Goal: Task Accomplishment & Management: Complete application form

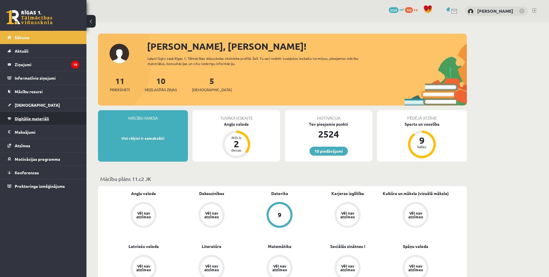
click at [38, 119] on span "Digitālie materiāli" at bounding box center [32, 118] width 34 height 5
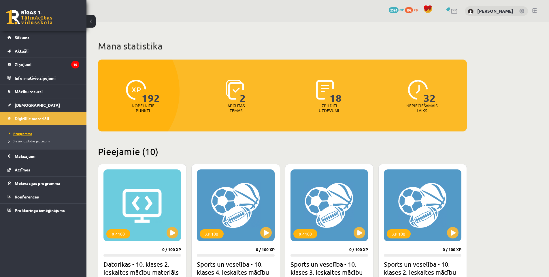
drag, startPoint x: 48, startPoint y: 125, endPoint x: 59, endPoint y: 131, distance: 12.4
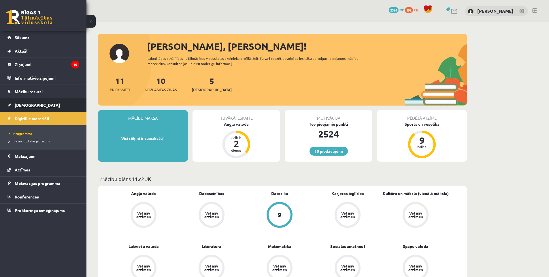
click at [8, 106] on link "[DEMOGRAPHIC_DATA]" at bounding box center [43, 104] width 72 height 13
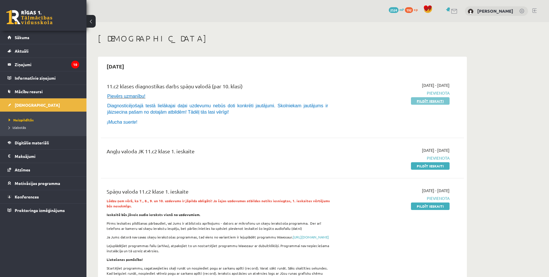
click at [427, 99] on link "Pildīt ieskaiti" at bounding box center [430, 100] width 39 height 7
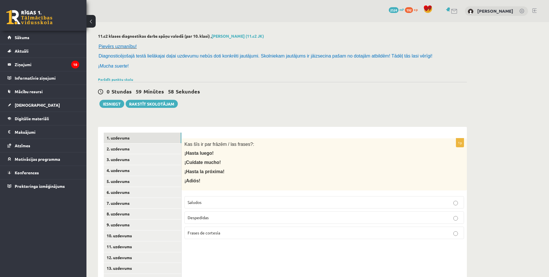
scroll to position [48, 0]
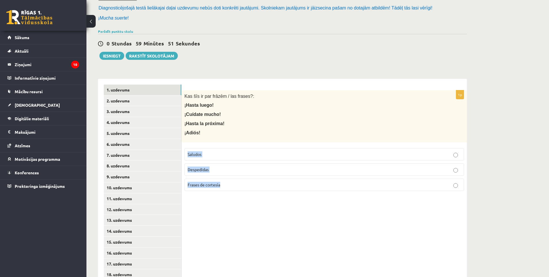
drag, startPoint x: 186, startPoint y: 148, endPoint x: 222, endPoint y: 182, distance: 49.1
click at [222, 182] on fieldset "Saludos Despedidas Frases de cortesía" at bounding box center [323, 169] width 279 height 48
click at [218, 189] on div at bounding box center [218, 189] width 0 height 0
click at [274, 218] on div "1p Kas šīs ir par frāzēm / las frases?: ¡Hasta luego! ¡Cuídate mucho! ¡Hasta la…" at bounding box center [323, 248] width 285 height 338
drag, startPoint x: 205, startPoint y: 167, endPoint x: 187, endPoint y: 166, distance: 18.2
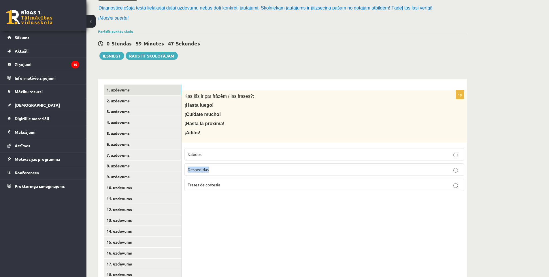
click at [187, 166] on label "Despedidas" at bounding box center [323, 170] width 279 height 12
click at [183, 160] on div at bounding box center [183, 160] width 0 height 0
click at [228, 170] on p "Despedidas" at bounding box center [323, 170] width 273 height 6
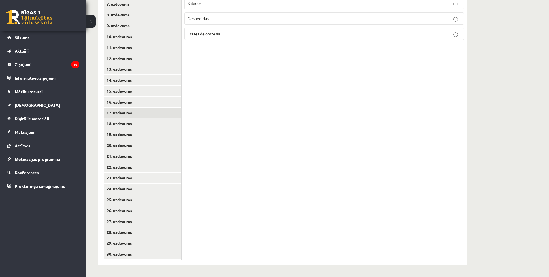
scroll to position [0, 0]
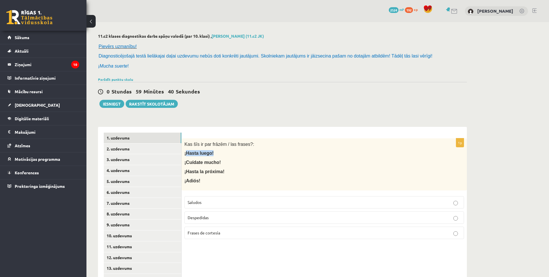
drag, startPoint x: 187, startPoint y: 153, endPoint x: 212, endPoint y: 155, distance: 25.7
click at [212, 155] on p "¡Hasta luego!" at bounding box center [309, 153] width 251 height 6
click at [208, 156] on div at bounding box center [208, 156] width 0 height 0
click at [277, 166] on div "Kas šīs ir par frāzēm / las frases?: ¡Hasta luego! ¡Cuídate mucho! ¡Hasta la pr…" at bounding box center [323, 165] width 285 height 52
drag, startPoint x: 211, startPoint y: 163, endPoint x: 215, endPoint y: 163, distance: 3.8
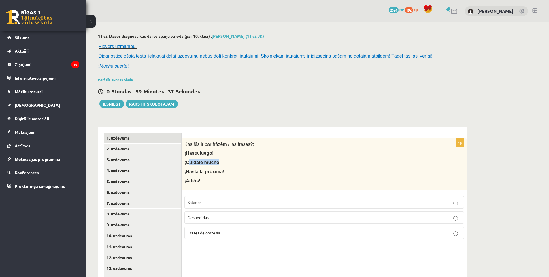
click at [215, 163] on span "¡Cuídate mucho!" at bounding box center [202, 162] width 36 height 5
click at [219, 172] on span "¡Hasta la próxima!" at bounding box center [204, 171] width 40 height 5
drag, startPoint x: 186, startPoint y: 161, endPoint x: 214, endPoint y: 160, distance: 28.5
click at [214, 160] on span "¡Cuídate mucho!" at bounding box center [202, 162] width 36 height 5
click at [211, 152] on div at bounding box center [211, 152] width 0 height 0
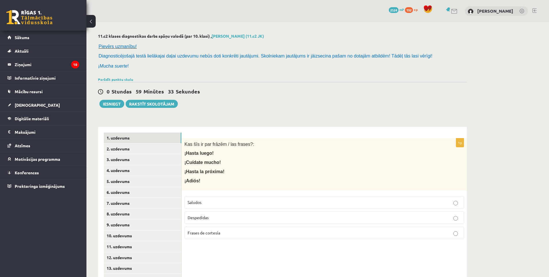
click at [253, 163] on p "¡Cuídate mucho!" at bounding box center [309, 163] width 251 height 6
drag, startPoint x: 199, startPoint y: 173, endPoint x: 220, endPoint y: 174, distance: 20.7
click at [220, 174] on p "¡Hasta la próxima!" at bounding box center [309, 172] width 251 height 6
click at [216, 175] on div at bounding box center [216, 175] width 0 height 0
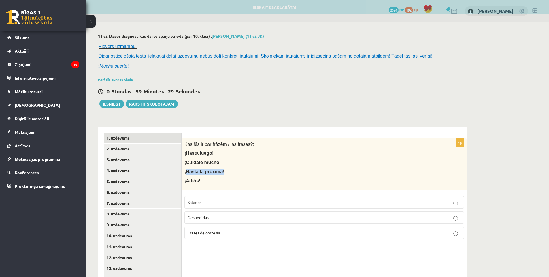
click at [272, 171] on p "¡Hasta la próxima!" at bounding box center [309, 172] width 251 height 6
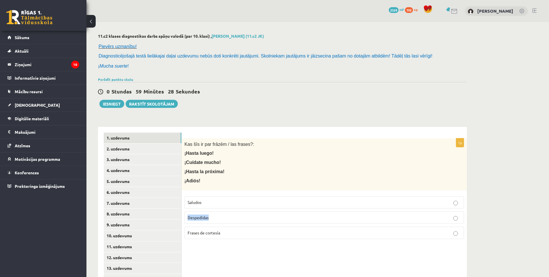
drag, startPoint x: 211, startPoint y: 219, endPoint x: 187, endPoint y: 218, distance: 23.6
click at [187, 218] on label "Despedidas" at bounding box center [323, 218] width 279 height 12
click at [183, 221] on div at bounding box center [183, 221] width 0 height 0
click at [279, 172] on p "¡Hasta la próxima!" at bounding box center [309, 172] width 251 height 6
click at [139, 152] on link "2. uzdevums" at bounding box center [142, 149] width 77 height 11
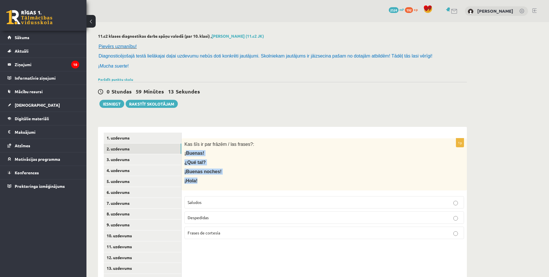
drag, startPoint x: 197, startPoint y: 184, endPoint x: 186, endPoint y: 154, distance: 31.9
click at [186, 154] on div "Kas šīs ir par frāzēm / las frases?: ¡Buenas! ¿Qué tal? ¡Buenas noches! ¡Hola!" at bounding box center [323, 165] width 285 height 52
click at [182, 143] on div at bounding box center [182, 143] width 0 height 0
click at [288, 168] on div "Kas šīs ir par frāzēm / las frases?: ¡Buenas! ¿Qué tal? ¡Buenas noches! ¡Hola!" at bounding box center [323, 165] width 285 height 52
click at [233, 204] on p "Saludos" at bounding box center [323, 203] width 273 height 6
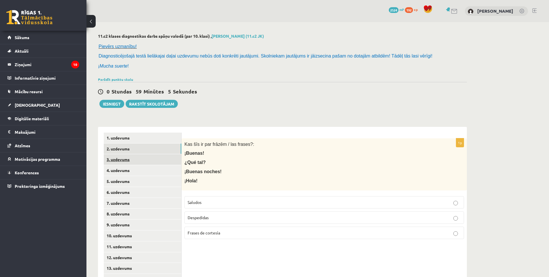
click at [135, 156] on link "3. uzdevums" at bounding box center [142, 159] width 77 height 11
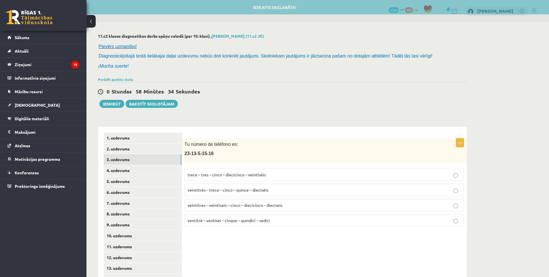
click at [217, 192] on span "veintitrés – trece – cinco – quince – dieciséis" at bounding box center [227, 189] width 81 height 5
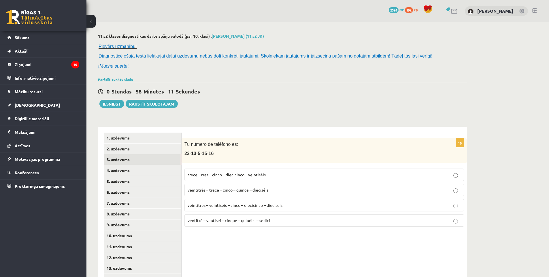
click at [250, 192] on span "veintitrés – trece – cinco – quince – dieciséis" at bounding box center [227, 189] width 81 height 5
click at [140, 172] on link "4. uzdevums" at bounding box center [142, 170] width 77 height 11
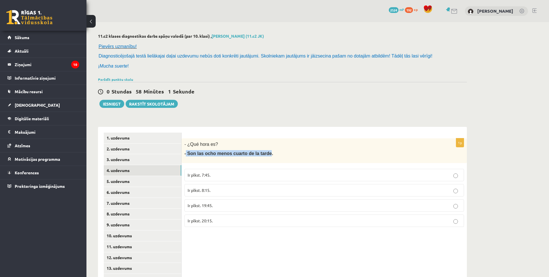
drag, startPoint x: 186, startPoint y: 154, endPoint x: 260, endPoint y: 157, distance: 73.8
click at [260, 156] on span "- Son las ocho menos cuarto de la tarde." at bounding box center [228, 153] width 89 height 5
click at [256, 157] on div at bounding box center [256, 157] width 0 height 0
click at [219, 208] on p "Ir plkst. 19:45." at bounding box center [323, 206] width 273 height 6
click at [137, 183] on link "5. uzdevums" at bounding box center [142, 181] width 77 height 11
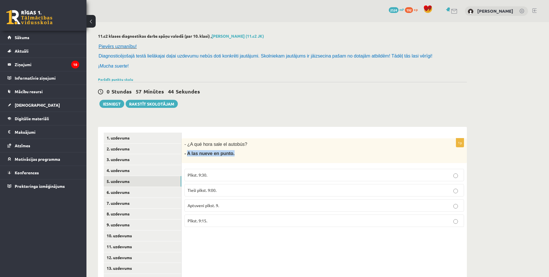
drag, startPoint x: 187, startPoint y: 155, endPoint x: 228, endPoint y: 157, distance: 40.9
click at [228, 157] on p "- A las nueve en punto." at bounding box center [309, 153] width 251 height 6
click at [224, 157] on div at bounding box center [224, 157] width 0 height 0
click at [280, 151] on p "- A las nueve en punto." at bounding box center [309, 153] width 251 height 6
drag, startPoint x: 192, startPoint y: 145, endPoint x: 241, endPoint y: 147, distance: 49.3
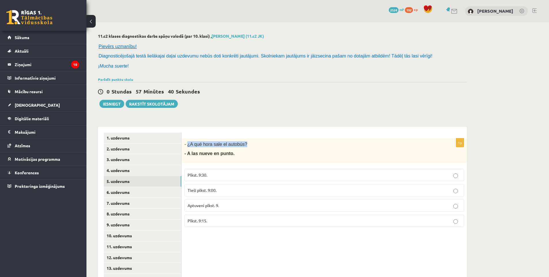
click at [241, 147] on p "- ¿A qué hora sale el autobús?" at bounding box center [309, 144] width 251 height 6
click at [237, 147] on div at bounding box center [237, 147] width 0 height 0
click at [297, 154] on p "- A las nueve en punto." at bounding box center [309, 153] width 251 height 6
drag, startPoint x: 211, startPoint y: 156, endPoint x: 230, endPoint y: 157, distance: 19.9
click at [230, 157] on p "- A las nueve en punto." at bounding box center [309, 153] width 251 height 6
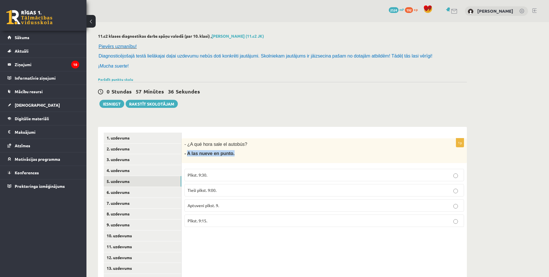
click at [227, 157] on div at bounding box center [227, 157] width 0 height 0
click at [303, 151] on p "- A las nueve en punto." at bounding box center [309, 153] width 251 height 6
click at [227, 192] on p "Tieši plkst. 9:00." at bounding box center [323, 190] width 273 height 6
drag, startPoint x: 227, startPoint y: 192, endPoint x: 204, endPoint y: 192, distance: 22.5
click at [204, 192] on span "Tieši plkst. 9:00." at bounding box center [201, 190] width 29 height 5
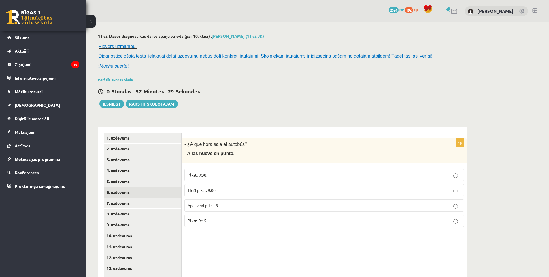
click at [136, 196] on link "6. uzdevums" at bounding box center [142, 192] width 77 height 11
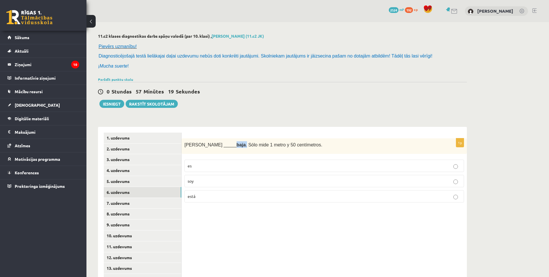
drag, startPoint x: 206, startPoint y: 145, endPoint x: 215, endPoint y: 147, distance: 9.3
click at [215, 147] on span "Sara _____ baja . Sólo mide 1 metro y 50 centímetros." at bounding box center [253, 145] width 138 height 5
click at [211, 148] on div at bounding box center [211, 148] width 0 height 0
click at [274, 146] on span "Sara _____ baja . Sólo mide 1 metro y 50 centímetros." at bounding box center [253, 145] width 138 height 5
click at [318, 184] on p "soy" at bounding box center [323, 181] width 273 height 6
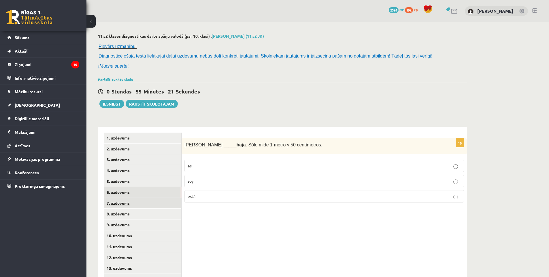
click at [147, 201] on link "7. uzdevums" at bounding box center [142, 203] width 77 height 11
click at [222, 167] on p "está" at bounding box center [323, 166] width 273 height 6
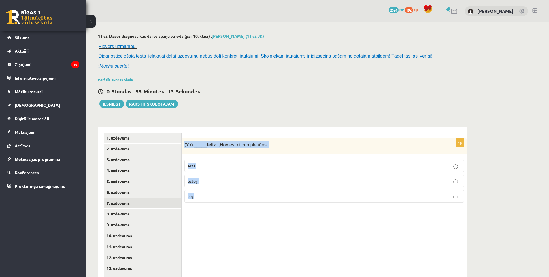
drag, startPoint x: 185, startPoint y: 144, endPoint x: 213, endPoint y: 194, distance: 57.0
click at [213, 194] on div "1p (Yo) _____ feliz . ¡Hoy es mi cumpleaños! está estoy soy" at bounding box center [323, 173] width 285 height 69
copy div "(Yo) _____ feliz . ¡Hoy es mi cumpleaños! está estoy soy"
click at [273, 143] on p "(Yo) _____ feliz . ¡Hoy es mi cumpleaños!" at bounding box center [309, 144] width 251 height 7
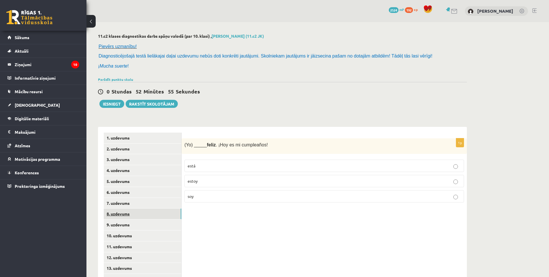
click at [143, 214] on link "8. uzdevums" at bounding box center [142, 214] width 77 height 11
drag, startPoint x: 183, startPoint y: 143, endPoint x: 228, endPoint y: 148, distance: 45.3
click at [228, 148] on div "El huevo tiene forma de ______." at bounding box center [323, 147] width 285 height 16
click at [224, 148] on div at bounding box center [224, 148] width 0 height 0
click at [207, 182] on p "óvalo" at bounding box center [323, 181] width 273 height 6
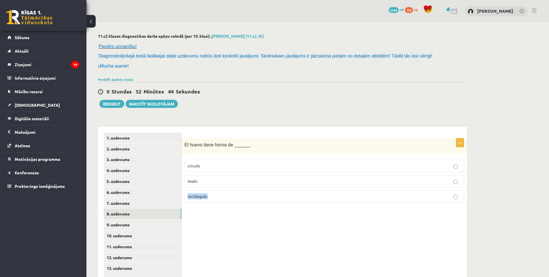
drag, startPoint x: 214, startPoint y: 198, endPoint x: 188, endPoint y: 199, distance: 26.2
click at [188, 199] on p "rectángulo" at bounding box center [323, 197] width 273 height 6
click at [184, 199] on div at bounding box center [184, 199] width 0 height 0
drag, startPoint x: 252, startPoint y: 227, endPoint x: 239, endPoint y: 211, distance: 20.5
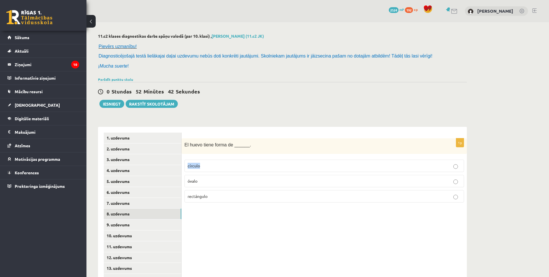
drag, startPoint x: 205, startPoint y: 166, endPoint x: 187, endPoint y: 167, distance: 17.9
click at [187, 167] on label "círculo" at bounding box center [323, 166] width 279 height 12
click at [183, 169] on div at bounding box center [183, 169] width 0 height 0
click at [257, 184] on p "óvalo" at bounding box center [323, 181] width 273 height 6
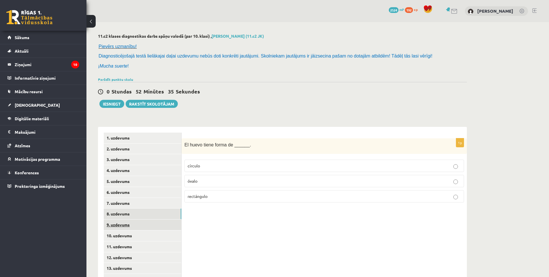
click at [138, 227] on link "9. uzdevums" at bounding box center [142, 225] width 77 height 11
drag, startPoint x: 196, startPoint y: 181, endPoint x: 188, endPoint y: 183, distance: 7.8
click at [188, 183] on p "rojo" at bounding box center [323, 181] width 273 height 6
click at [184, 184] on div at bounding box center [184, 184] width 0 height 0
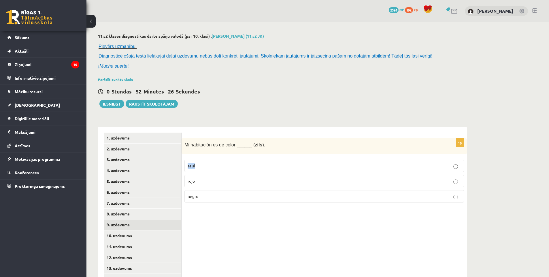
drag, startPoint x: 199, startPoint y: 164, endPoint x: 187, endPoint y: 166, distance: 11.6
click at [187, 166] on label "azul" at bounding box center [323, 166] width 279 height 12
click at [183, 156] on div at bounding box center [183, 156] width 0 height 0
click at [230, 170] on label "azul" at bounding box center [323, 166] width 279 height 12
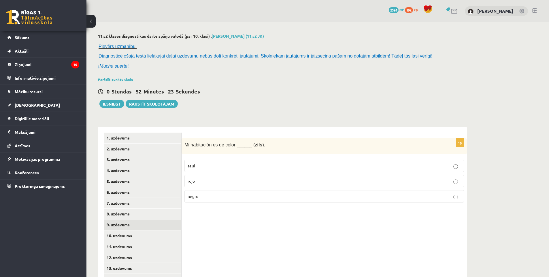
scroll to position [48, 0]
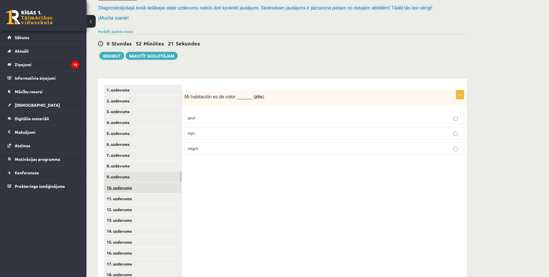
click at [144, 189] on link "10. uzdevums" at bounding box center [142, 188] width 77 height 11
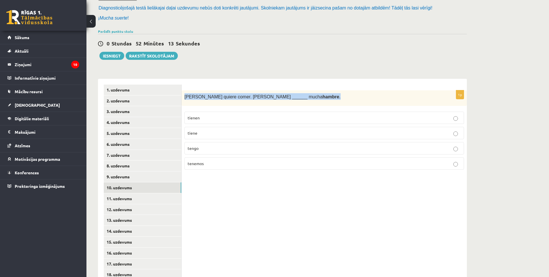
drag, startPoint x: 182, startPoint y: 98, endPoint x: 280, endPoint y: 102, distance: 98.6
click at [280, 102] on div "Pedro quiere comer. Pedro ______ mucha hambre ." at bounding box center [323, 98] width 285 height 16
click at [277, 100] on div at bounding box center [277, 100] width 0 height 0
click at [335, 102] on div "Pedro quiere comer. Pedro ______ mucha hambre ." at bounding box center [323, 98] width 285 height 16
click at [225, 136] on p "tiene" at bounding box center [323, 133] width 273 height 6
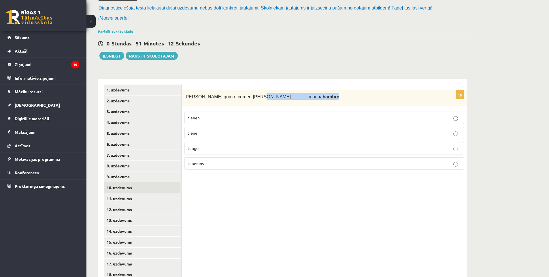
drag, startPoint x: 250, startPoint y: 98, endPoint x: 277, endPoint y: 101, distance: 27.5
click at [277, 101] on div "Pedro quiere comer. Pedro ______ mucha hambre ." at bounding box center [323, 98] width 285 height 16
click at [274, 100] on div at bounding box center [274, 100] width 0 height 0
click at [329, 101] on div "Pedro quiere comer. Pedro ______ mucha hambre ." at bounding box center [323, 98] width 285 height 16
click at [297, 137] on label "tiene" at bounding box center [323, 133] width 279 height 12
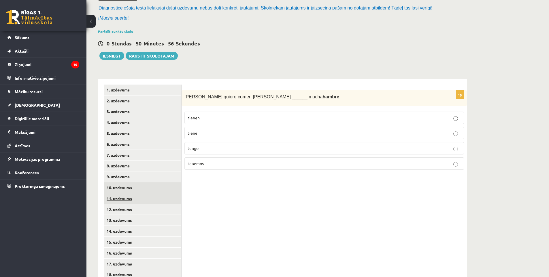
click at [142, 202] on link "11. uzdevums" at bounding box center [142, 199] width 77 height 11
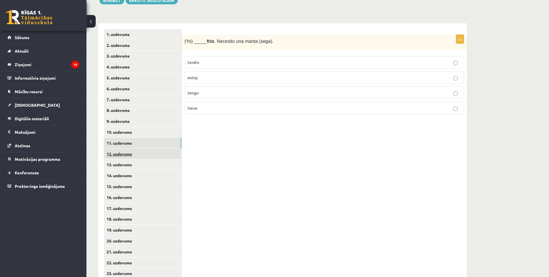
scroll to position [56, 0]
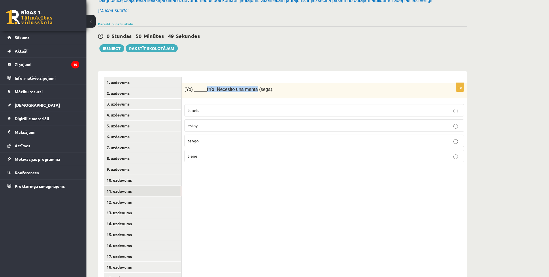
drag, startPoint x: 205, startPoint y: 90, endPoint x: 251, endPoint y: 93, distance: 45.9
click at [251, 93] on div "(Yo) _____ frío . Necesito una manta (sega)." at bounding box center [323, 91] width 285 height 16
click at [247, 92] on div at bounding box center [247, 92] width 0 height 0
click at [314, 93] on div "(Yo) _____ frío . Necesito una manta (sega)." at bounding box center [323, 91] width 285 height 16
drag, startPoint x: 184, startPoint y: 89, endPoint x: 211, endPoint y: 154, distance: 70.9
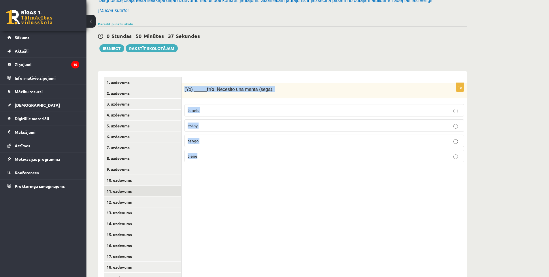
click at [211, 154] on div "1p (Yo) _____ frío . Necesito una manta (sega). tenéis estoy tengo tiene" at bounding box center [323, 125] width 285 height 84
copy div "(Yo) _____ frío . Necesito una manta (sega). tenéis estoy tengo tiene"
click at [204, 141] on p "tengo" at bounding box center [323, 141] width 273 height 6
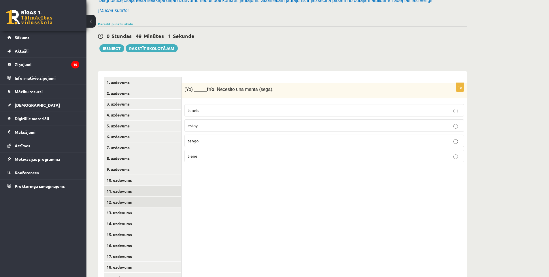
click at [127, 205] on link "12. uzdevums" at bounding box center [142, 202] width 77 height 11
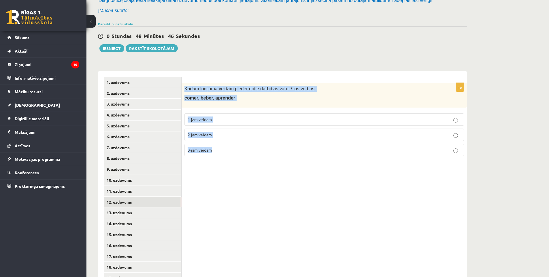
drag, startPoint x: 184, startPoint y: 88, endPoint x: 304, endPoint y: 151, distance: 134.9
click at [304, 151] on div "1p Kādam locījuma veidam pieder dotie darbības vārdi / los verbos: comer, beber…" at bounding box center [323, 122] width 285 height 78
copy div "Kādam locījuma veidam pieder dotie darbības vārdi / los verbos: comer, beber, a…"
click at [213, 137] on p "2-jam veidam" at bounding box center [323, 135] width 273 height 6
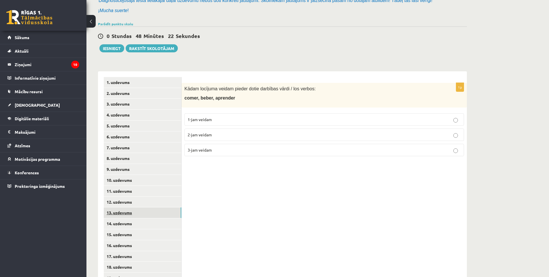
click at [131, 215] on link "13. uzdevums" at bounding box center [142, 213] width 77 height 11
click at [136, 201] on link "12. uzdevums" at bounding box center [142, 202] width 77 height 11
click at [139, 213] on link "13. uzdevums" at bounding box center [142, 213] width 77 height 11
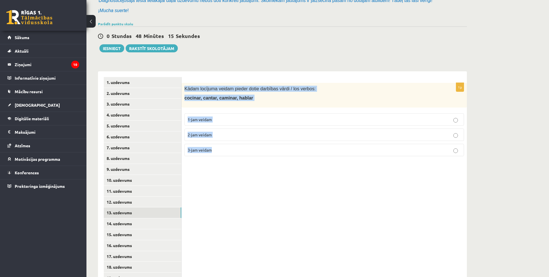
drag, startPoint x: 184, startPoint y: 86, endPoint x: 226, endPoint y: 147, distance: 73.9
click at [226, 147] on div "1p Kādam locījuma veidam pieder dotie darbības vārdi / los verbos: cocinar, can…" at bounding box center [323, 122] width 285 height 78
copy div "Kādam locījuma veidam pieder dotie darbības vārdi / los verbos: cocinar, cantar…"
drag, startPoint x: 297, startPoint y: 205, endPoint x: 289, endPoint y: 183, distance: 23.2
click at [297, 205] on div "1p Kādam locījuma veidam pieder dotie darbības vārdi / los verbos: cocinar, can…" at bounding box center [323, 240] width 285 height 338
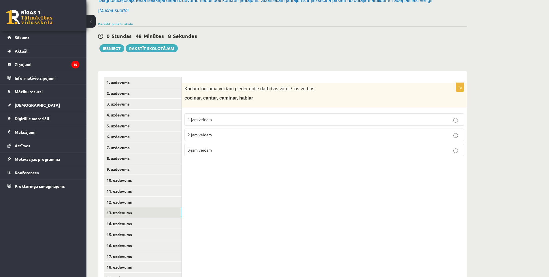
click at [253, 123] on label "1-jam veidam" at bounding box center [323, 119] width 279 height 12
click at [129, 223] on link "14. uzdevums" at bounding box center [142, 224] width 77 height 11
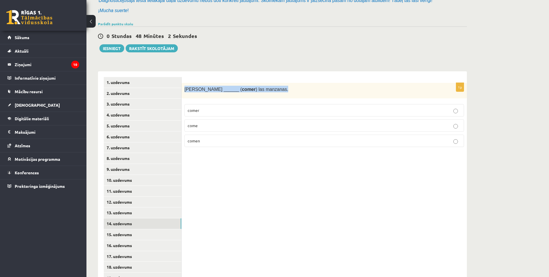
drag, startPoint x: 184, startPoint y: 90, endPoint x: 259, endPoint y: 94, distance: 75.6
click at [259, 94] on div "Susana ______ ( comer ) las manzanas." at bounding box center [323, 91] width 285 height 16
click at [255, 92] on div at bounding box center [255, 92] width 0 height 0
click at [305, 92] on p "Susana ______ ( comer ) las manzanas." at bounding box center [309, 89] width 251 height 7
click at [233, 127] on p "come" at bounding box center [323, 126] width 273 height 6
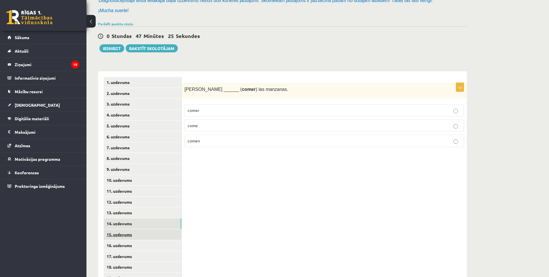
click at [144, 234] on link "15. uzdevums" at bounding box center [142, 235] width 77 height 11
drag, startPoint x: 235, startPoint y: 89, endPoint x: 283, endPoint y: 92, distance: 47.9
click at [283, 92] on p "Mis padres y yo ________ ( cocinar ) mucho en casa." at bounding box center [309, 89] width 251 height 7
click at [279, 92] on div at bounding box center [279, 92] width 0 height 0
click at [316, 88] on p "Mis padres y yo ________ ( cocinar ) mucho en casa." at bounding box center [309, 89] width 251 height 7
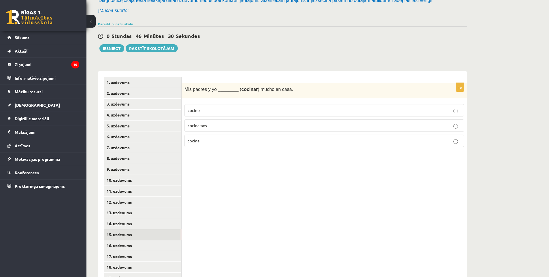
click at [213, 128] on p "cocinamos" at bounding box center [323, 126] width 273 height 6
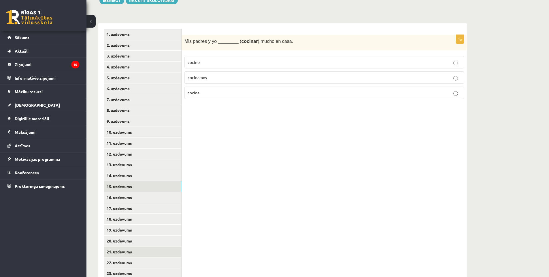
scroll to position [151, 0]
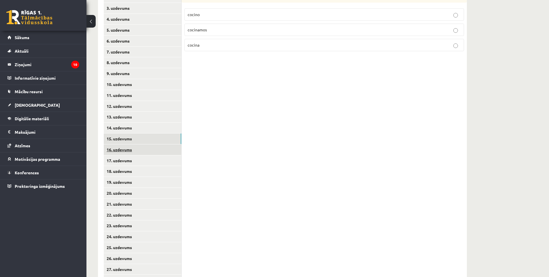
click at [131, 152] on link "16. uzdevums" at bounding box center [142, 150] width 77 height 11
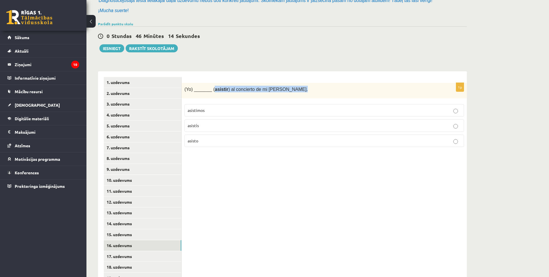
drag, startPoint x: 211, startPoint y: 90, endPoint x: 288, endPoint y: 94, distance: 76.7
click at [288, 94] on div "(Yo) _______ ( asistir ) al concierto de mi abuela Mónica." at bounding box center [323, 91] width 285 height 16
click at [284, 92] on div at bounding box center [284, 92] width 0 height 0
click at [347, 89] on p "(Yo) _______ ( asistir ) al concierto de mi abuela Mónica." at bounding box center [309, 89] width 251 height 7
click at [204, 142] on p "asisto" at bounding box center [323, 141] width 273 height 6
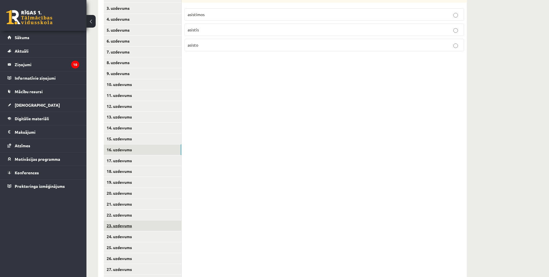
scroll to position [200, 0]
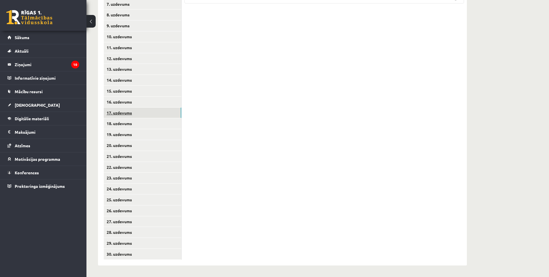
click at [137, 117] on link "17. uzdevums" at bounding box center [142, 113] width 77 height 11
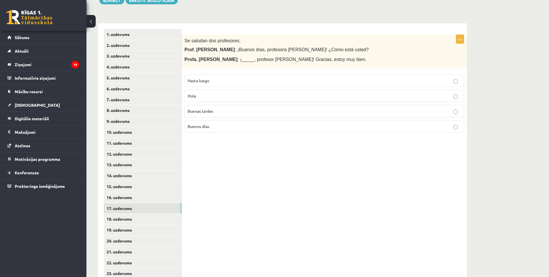
scroll to position [56, 0]
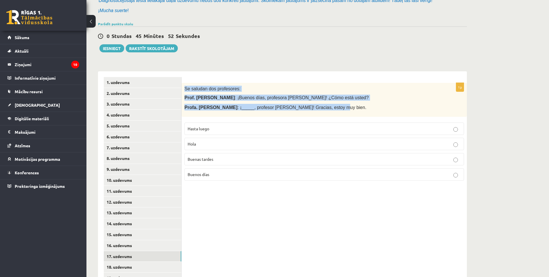
drag, startPoint x: 184, startPoint y: 86, endPoint x: 317, endPoint y: 111, distance: 135.7
click at [317, 111] on div "Se saludan dos profesores: Prof. Juan Pérez : ¡Buenos días, profesora Gómez! ¿C…" at bounding box center [323, 100] width 285 height 34
click at [314, 111] on div at bounding box center [314, 111] width 0 height 0
click at [371, 68] on div "**********" at bounding box center [282, 238] width 369 height 344
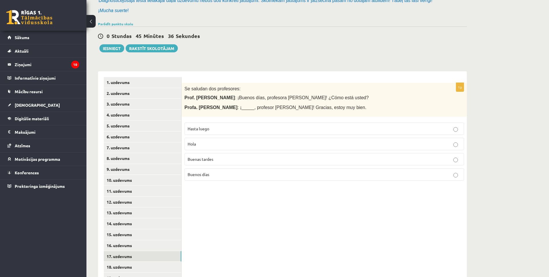
click at [227, 177] on p "Buenos días" at bounding box center [323, 175] width 273 height 6
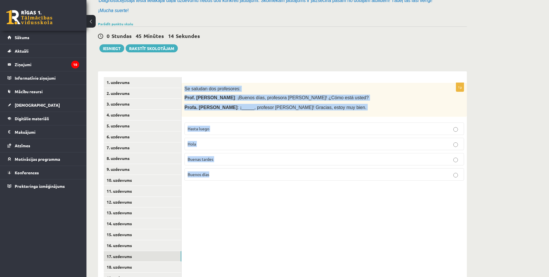
drag, startPoint x: 186, startPoint y: 88, endPoint x: 332, endPoint y: 193, distance: 179.8
click at [332, 193] on div "1p Se saludan dos profesores: Prof. Juan Pérez : ¡Buenos días, profesora Gómez!…" at bounding box center [323, 240] width 285 height 338
copy div "Se saludan dos profesores: Prof. Juan Pérez : ¡Buenos días, profesora Gómez! ¿C…"
click at [250, 101] on p "Prof. Juan Pérez : ¡Buenos días, profesora Gómez! ¿Cómo está usted?" at bounding box center [309, 98] width 251 height 6
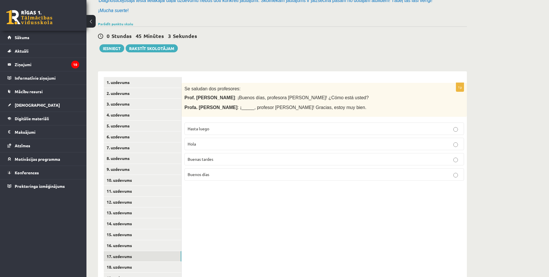
click at [208, 177] on span "Buenos días" at bounding box center [198, 174] width 22 height 5
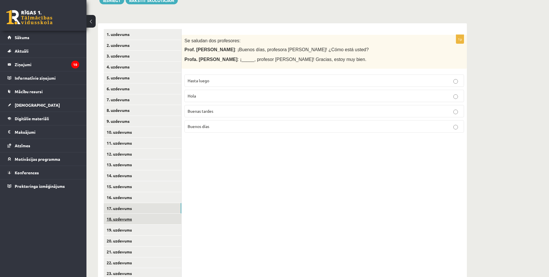
scroll to position [151, 0]
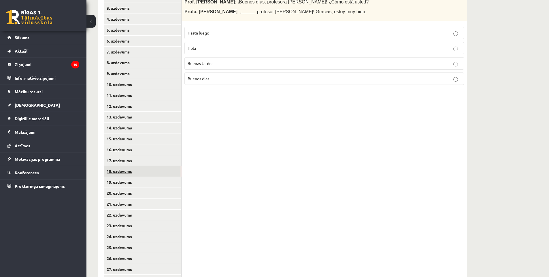
click at [139, 174] on link "18. uzdevums" at bounding box center [142, 171] width 77 height 11
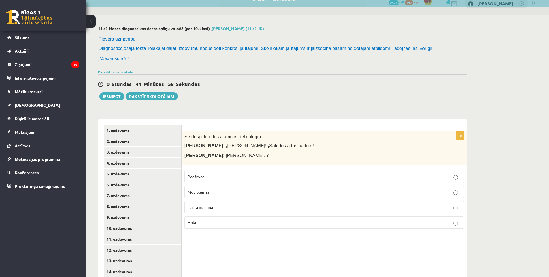
scroll to position [56, 0]
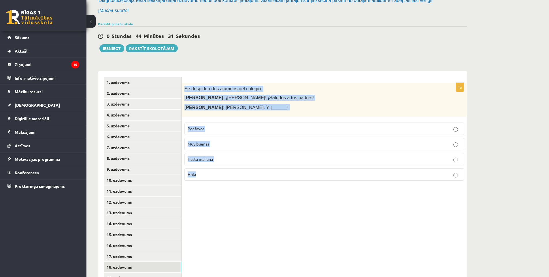
drag, startPoint x: 184, startPoint y: 88, endPoint x: 264, endPoint y: 185, distance: 126.4
click at [264, 185] on div "1p Se despiden dos alumnos del colegio: Marta : ¡Chao, José! ¡Saludos a tus pad…" at bounding box center [323, 134] width 285 height 103
copy div "Se despiden dos alumnos del colegio: Marta : ¡Chao, José! ¡Saludos a tus padres…"
click at [237, 197] on div "1p Se despiden dos alumnos del colegio: Marta : ¡Chao, José! ¡Saludos a tus pad…" at bounding box center [323, 240] width 285 height 338
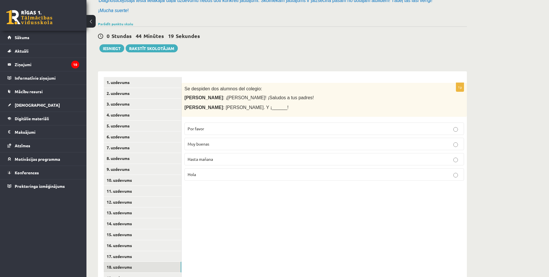
click at [240, 160] on p "Hasta mañana" at bounding box center [323, 159] width 273 height 6
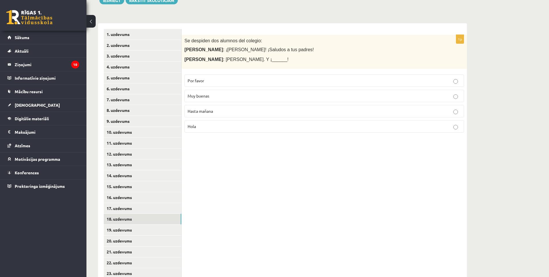
scroll to position [200, 0]
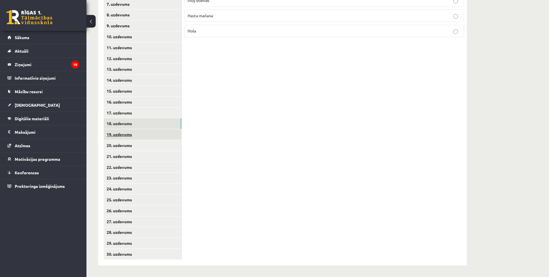
click at [128, 139] on link "19. uzdevums" at bounding box center [142, 134] width 77 height 11
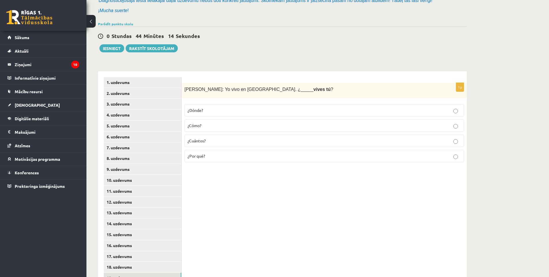
scroll to position [7, 0]
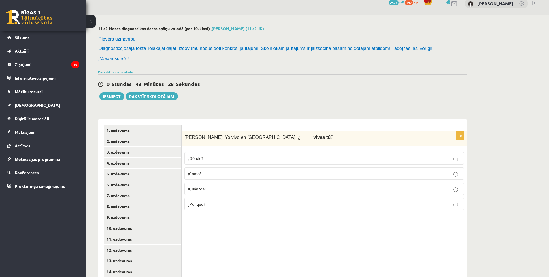
click at [214, 157] on p "¿Dónde?" at bounding box center [323, 159] width 273 height 6
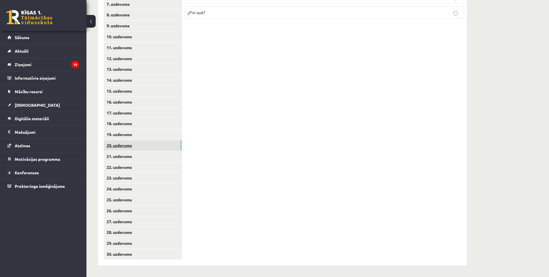
click at [139, 147] on link "20. uzdevums" at bounding box center [142, 145] width 77 height 11
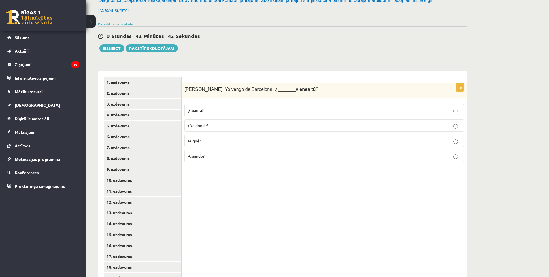
scroll to position [7, 0]
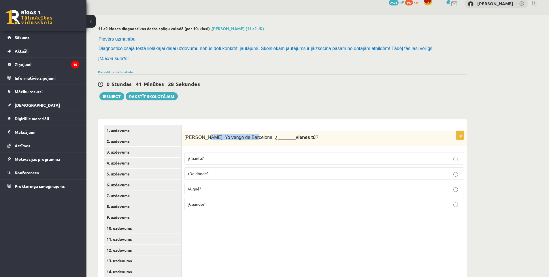
drag, startPoint x: 201, startPoint y: 137, endPoint x: 243, endPoint y: 142, distance: 42.6
click at [243, 142] on div "Antonio: Yo vengo de Barcelona. ¿_______ vienes tú ?" at bounding box center [323, 139] width 285 height 16
click at [240, 141] on div at bounding box center [240, 141] width 0 height 0
click at [299, 137] on p "Antonio: Yo vengo de Barcelona. ¿_______ vienes tú ?" at bounding box center [309, 137] width 251 height 7
drag, startPoint x: 185, startPoint y: 137, endPoint x: 219, endPoint y: 204, distance: 75.9
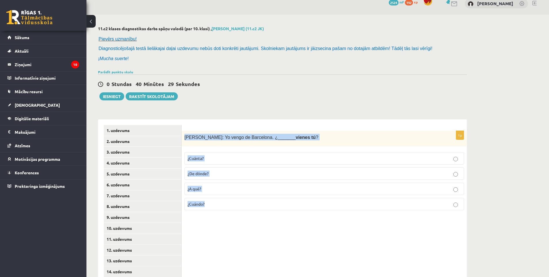
click at [219, 204] on div "1p Antonio: Yo vengo de Barcelona. ¿_______ vienes tú ? ¿Cuánta? ¿De dónde? ¿A …" at bounding box center [323, 173] width 285 height 84
copy div "Antonio: Yo vengo de Barcelona. ¿_______ vienes tú ? ¿Cuánta? ¿De dónde? ¿A qué…"
click at [232, 174] on p "¿De dónde?" at bounding box center [323, 174] width 273 height 6
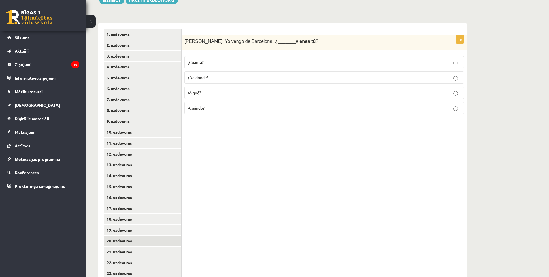
scroll to position [200, 0]
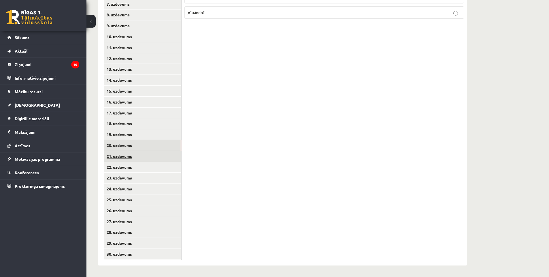
click at [130, 153] on link "21. uzdevums" at bounding box center [142, 156] width 77 height 11
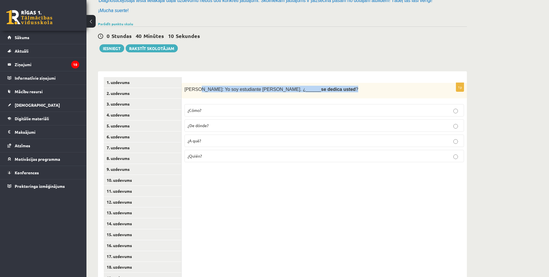
drag, startPoint x: 195, startPoint y: 90, endPoint x: 314, endPoint y: 92, distance: 119.2
click at [314, 92] on p "Sara: Yo soy estudiante de inglés. ¿______ se dedica usted ?" at bounding box center [309, 89] width 251 height 7
click at [311, 92] on div at bounding box center [311, 92] width 0 height 0
click at [345, 90] on p "Sara: Yo soy estudiante de inglés. ¿______ se dedica usted ?" at bounding box center [309, 89] width 251 height 7
click at [211, 144] on p "¿A qué?" at bounding box center [323, 141] width 273 height 6
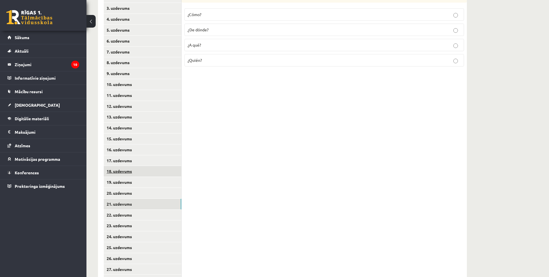
scroll to position [200, 0]
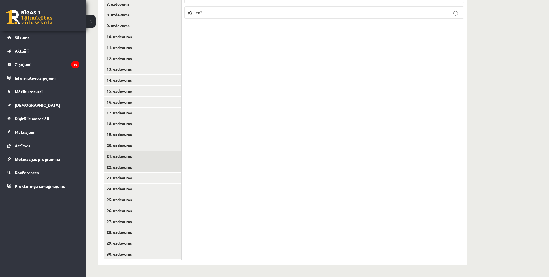
click at [133, 168] on link "22. uzdevums" at bounding box center [142, 167] width 77 height 11
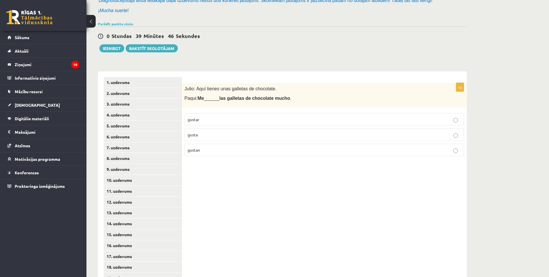
scroll to position [7, 0]
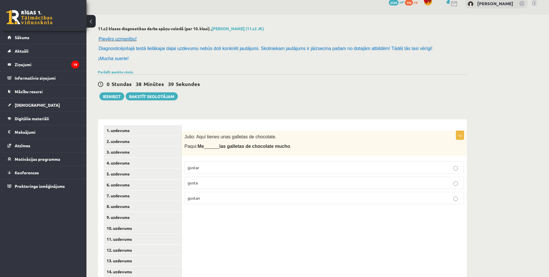
click at [256, 196] on p "gustan" at bounding box center [323, 198] width 273 height 6
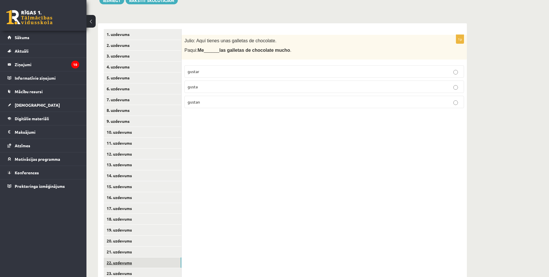
scroll to position [200, 0]
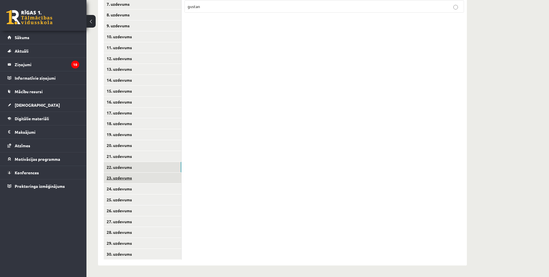
click at [125, 181] on link "23. uzdevums" at bounding box center [142, 178] width 77 height 11
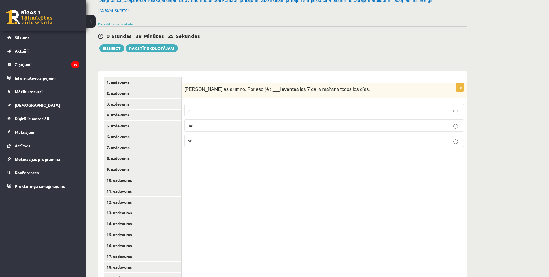
drag, startPoint x: 183, startPoint y: 88, endPoint x: 337, endPoint y: 94, distance: 154.2
click at [337, 94] on div "Andrés es alumno. Por eso (él) ___ levanta a las 7 de la mañana todos los días." at bounding box center [323, 91] width 285 height 16
click at [333, 92] on div at bounding box center [333, 92] width 0 height 0
click at [294, 207] on div "1p Andrés es alumno. Por eso (él) ___ levanta a las 7 de la mañana todos los dí…" at bounding box center [323, 240] width 285 height 338
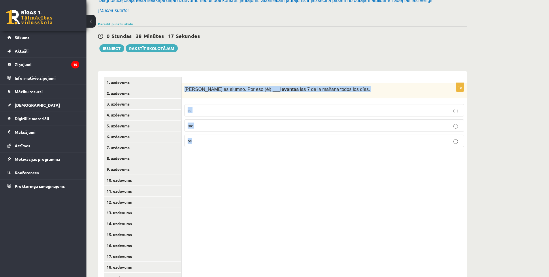
drag, startPoint x: 184, startPoint y: 90, endPoint x: 213, endPoint y: 140, distance: 58.2
click at [213, 140] on div "1p Andrés es alumno. Por eso (él) ___ levanta a las 7 de la mañana todos los dí…" at bounding box center [323, 117] width 285 height 69
copy div "Andrés es alumno. Por eso (él) ___ levanta a las 7 de la mañana todos los días.…"
click at [243, 194] on div "1p Andrés es alumno. Por eso (él) ___ levanta a las 7 de la mañana todos los dí…" at bounding box center [323, 240] width 285 height 338
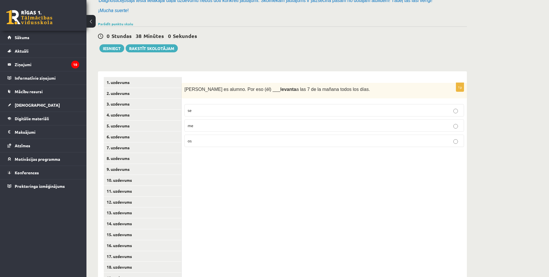
click at [227, 115] on label "se" at bounding box center [323, 110] width 279 height 12
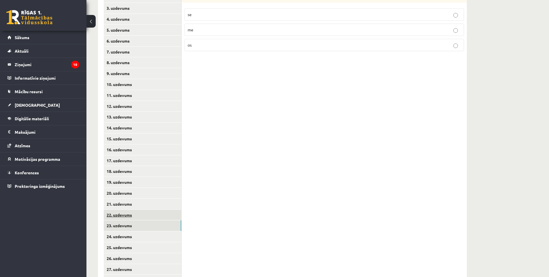
scroll to position [200, 0]
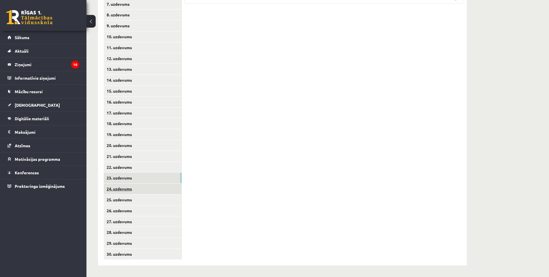
click at [142, 188] on link "24. uzdevums" at bounding box center [142, 189] width 77 height 11
drag, startPoint x: 150, startPoint y: 180, endPoint x: 163, endPoint y: 180, distance: 13.2
click at [150, 181] on link "23. uzdevums" at bounding box center [142, 178] width 77 height 11
click at [149, 189] on link "24. uzdevums" at bounding box center [142, 189] width 77 height 11
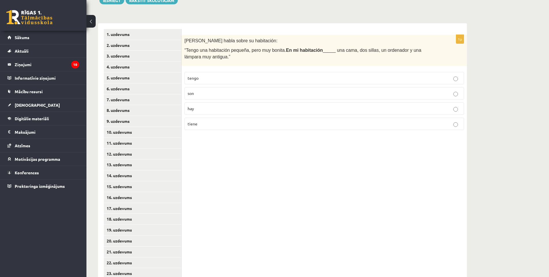
scroll to position [56, 0]
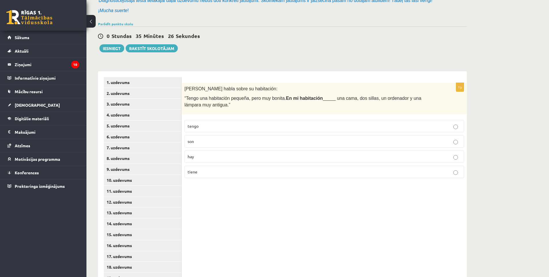
drag, startPoint x: 184, startPoint y: 87, endPoint x: 200, endPoint y: 107, distance: 26.0
click at [200, 107] on div "Pilar habla sobre su habitación: “Tengo una habitación pequeña, pero muy bonita…" at bounding box center [323, 98] width 285 height 31
copy div "Pilar habla sobre su habitación: “Tengo una habitación pequeña, pero muy bonita…"
click at [196, 108] on div at bounding box center [196, 108] width 0 height 0
click at [226, 109] on div "Pilar habla sobre su habitación: “Tengo una habitación pequeña, pero muy bonita…" at bounding box center [323, 98] width 285 height 31
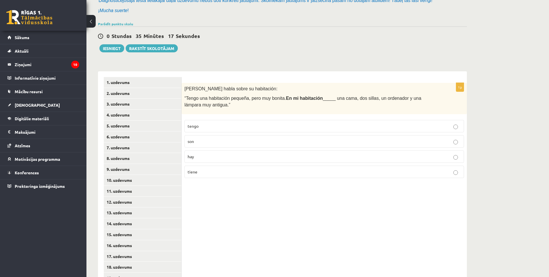
click at [217, 155] on p "hay" at bounding box center [323, 157] width 273 height 6
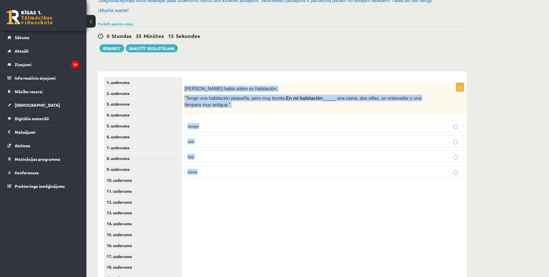
drag, startPoint x: 184, startPoint y: 87, endPoint x: 226, endPoint y: 179, distance: 100.4
click at [226, 179] on div "1p Pilar habla sobre su habitación: “Tengo una habitación pequeña, pero muy bon…" at bounding box center [323, 133] width 285 height 100
copy div "Pilar habla sobre su habitación: “Tengo una habitación pequeña, pero muy bonita…"
click at [316, 217] on div "1p Pilar habla sobre su habitación: “Tengo una habitación pequeña, pero muy bon…" at bounding box center [323, 240] width 285 height 338
click at [198, 158] on p "hay" at bounding box center [323, 157] width 273 height 6
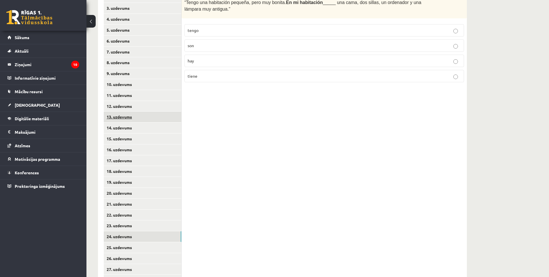
scroll to position [200, 0]
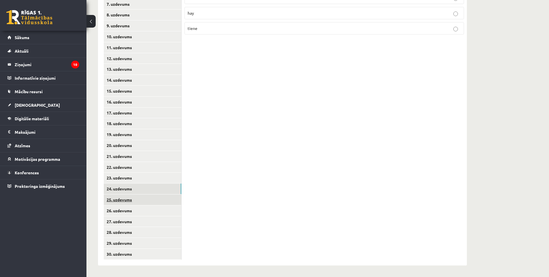
click at [145, 204] on link "25. uzdevums" at bounding box center [142, 200] width 77 height 11
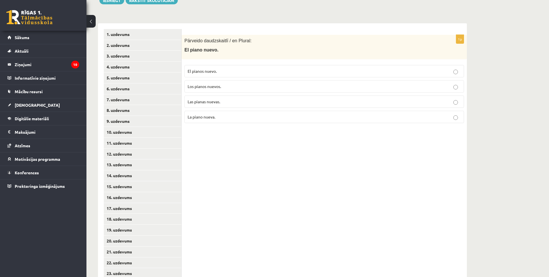
scroll to position [56, 0]
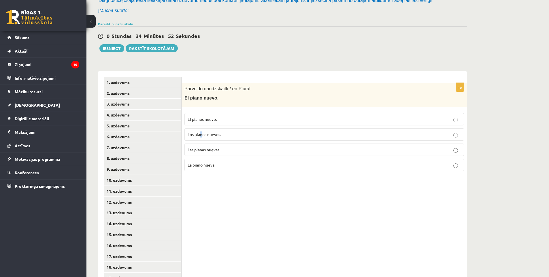
drag, startPoint x: 204, startPoint y: 137, endPoint x: 199, endPoint y: 134, distance: 5.5
click at [200, 136] on p "Los pianos nuevos." at bounding box center [323, 135] width 273 height 6
click at [225, 132] on p "Los pianos nuevos." at bounding box center [323, 135] width 273 height 6
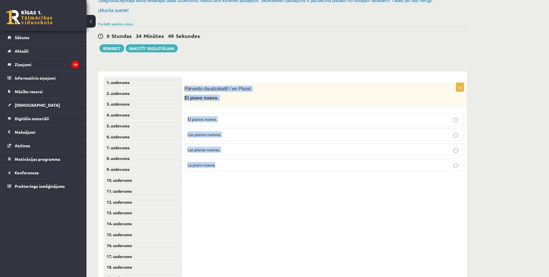
drag, startPoint x: 183, startPoint y: 88, endPoint x: 222, endPoint y: 166, distance: 87.7
click at [222, 166] on div "1p Pārveido daudzskaitlī / en Plural: El piano nuevo. El pianos nuevo. Los pian…" at bounding box center [323, 129] width 285 height 93
drag, startPoint x: 320, startPoint y: 226, endPoint x: 319, endPoint y: 219, distance: 7.0
click at [320, 226] on div "1p Pārveido daudzskaitlī / en Plural: El piano nuevo. El pianos nuevo. Los pian…" at bounding box center [323, 240] width 285 height 338
click at [248, 136] on p "Los pianos nuevos." at bounding box center [323, 135] width 273 height 6
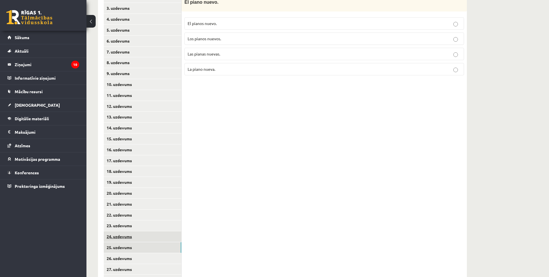
scroll to position [200, 0]
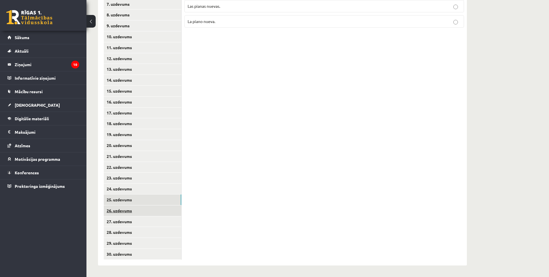
click at [137, 215] on link "26. uzdevums" at bounding box center [142, 211] width 77 height 11
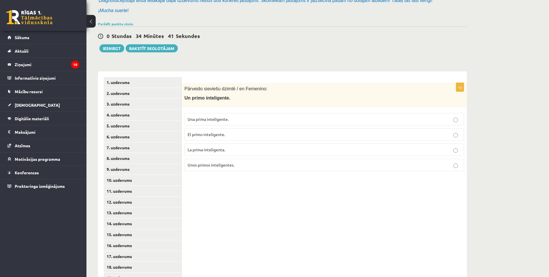
scroll to position [7, 0]
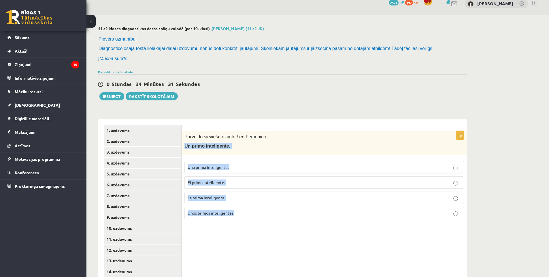
drag, startPoint x: 184, startPoint y: 145, endPoint x: 236, endPoint y: 214, distance: 86.4
click at [236, 214] on div "1p Pārveido sieviešu dzimtē / en Femenino: Un primo inteligente. Una prima inte…" at bounding box center [323, 177] width 285 height 93
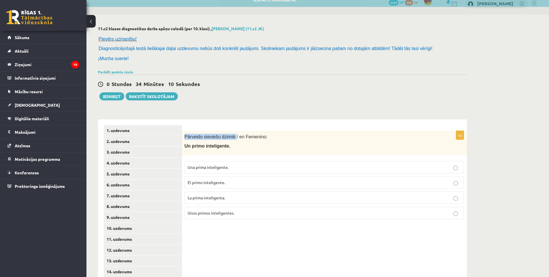
drag, startPoint x: 184, startPoint y: 136, endPoint x: 232, endPoint y: 135, distance: 47.8
click at [232, 135] on div "Pārveido sieviešu dzimtē / en Femenino: Un primo inteligente." at bounding box center [323, 143] width 285 height 24
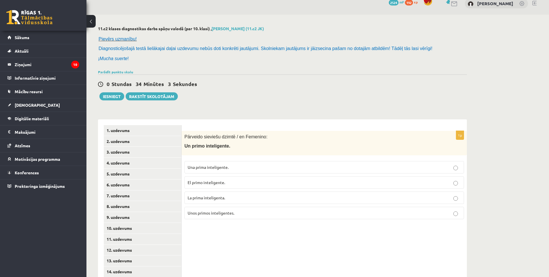
click at [227, 167] on span "Una prima inteligente." at bounding box center [207, 167] width 41 height 5
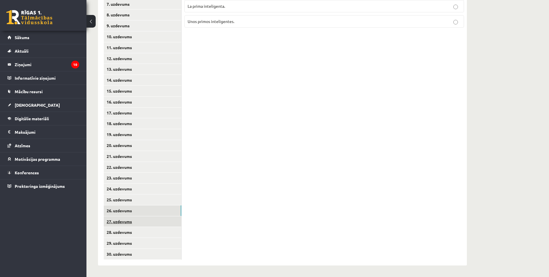
click at [144, 219] on link "27. uzdevums" at bounding box center [142, 222] width 77 height 11
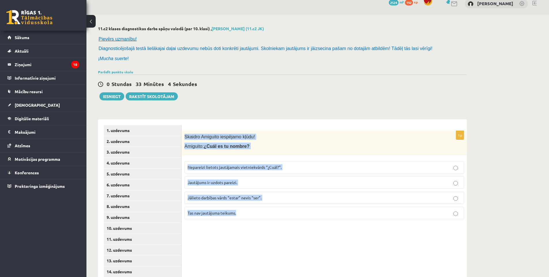
drag, startPoint x: 185, startPoint y: 136, endPoint x: 244, endPoint y: 209, distance: 94.3
click at [244, 209] on div "1p Skaidro Amiguito iespējamo kļūdu! Amiguito: ¿Cuál es tu nombre? Nepareizi li…" at bounding box center [323, 177] width 285 height 93
click at [250, 176] on fieldset "Nepareizi lietots jautājamais vietniekvārds “¿Cuál?”. Jautājums ir uzdots parei…" at bounding box center [323, 189] width 279 height 63
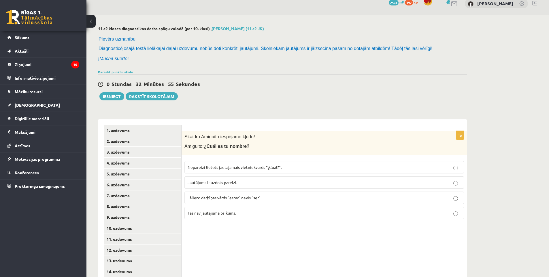
click at [252, 180] on label "Jautājums ir uzdots pareizi." at bounding box center [323, 183] width 279 height 12
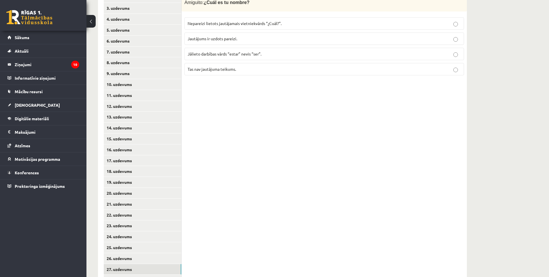
scroll to position [200, 0]
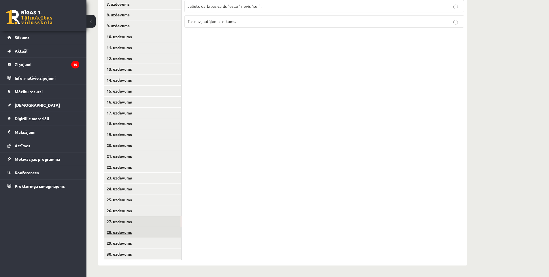
click at [130, 234] on link "28. uzdevums" at bounding box center [142, 232] width 77 height 11
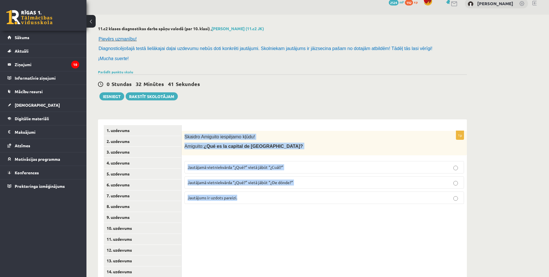
drag, startPoint x: 185, startPoint y: 137, endPoint x: 241, endPoint y: 197, distance: 82.5
click at [241, 197] on div "1p Skaidro Amiguito iespējamo kļūdu! Amiguito: ¿Qué es la capital de Letonia? J…" at bounding box center [323, 170] width 285 height 78
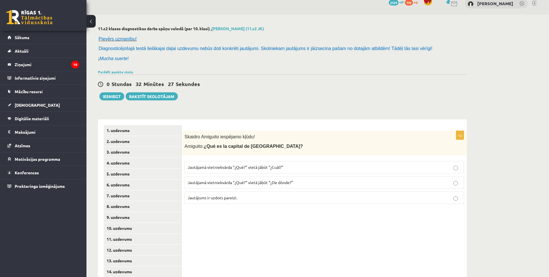
click at [265, 169] on span "Jautājamā vietniekvārda “¿Qué?” vietā jābūt “¿Cuál?”" at bounding box center [235, 167] width 96 height 5
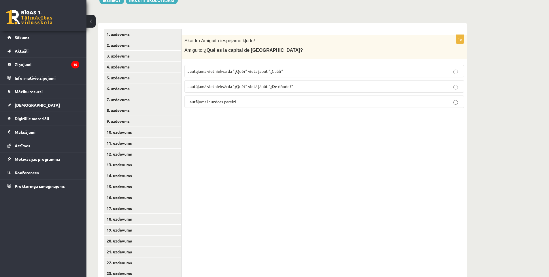
scroll to position [200, 0]
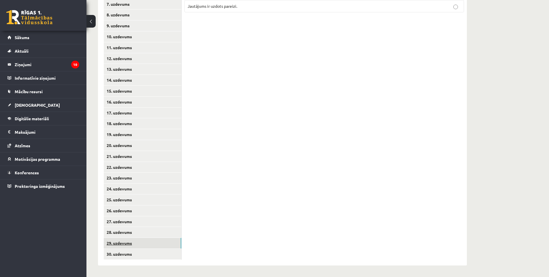
click at [141, 246] on link "29. uzdevums" at bounding box center [142, 243] width 77 height 11
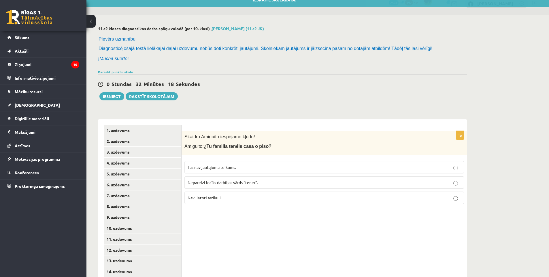
scroll to position [0, 0]
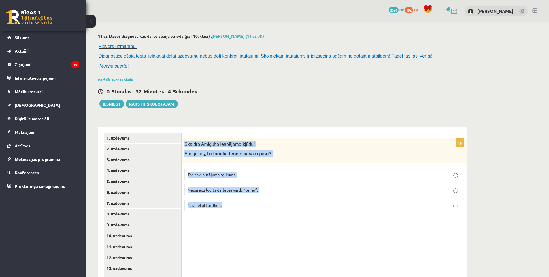
drag, startPoint x: 185, startPoint y: 143, endPoint x: 244, endPoint y: 203, distance: 83.9
click at [244, 203] on div "1p Skaidro Amiguito iespējamo kļūdu! Amiguito: ¿Tu familia tenéis casa o piso? …" at bounding box center [323, 178] width 285 height 78
click at [255, 188] on span "Nepareizi locīts darbības vārds “tener”." at bounding box center [222, 189] width 70 height 5
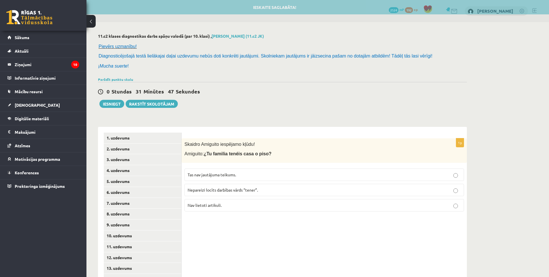
click at [261, 189] on p "Nepareizi locīts darbības vārds “tener”." at bounding box center [323, 190] width 273 height 6
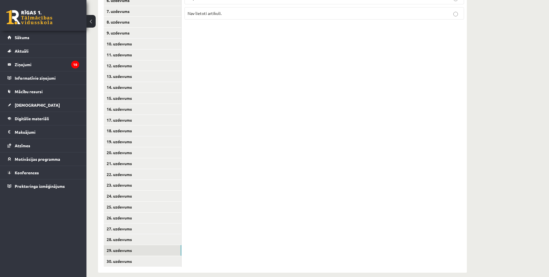
scroll to position [200, 0]
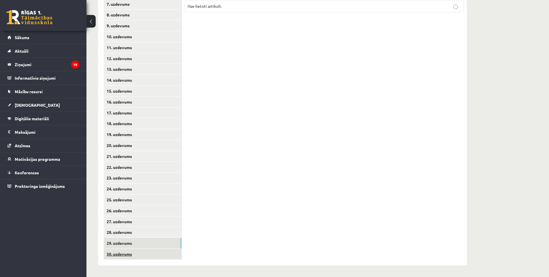
click at [136, 256] on link "30. uzdevums" at bounding box center [142, 254] width 77 height 11
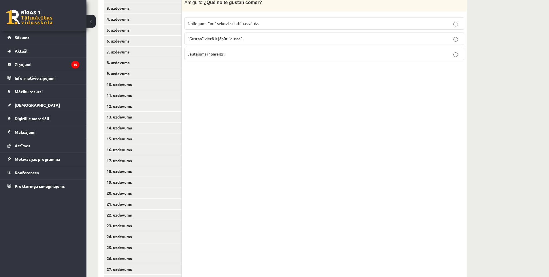
scroll to position [56, 0]
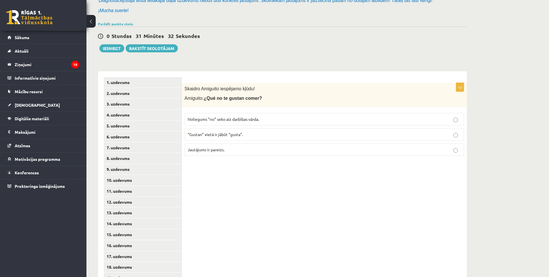
click at [230, 137] on span "“Gustan” vietā ir jābūt “gusta”." at bounding box center [214, 134] width 55 height 5
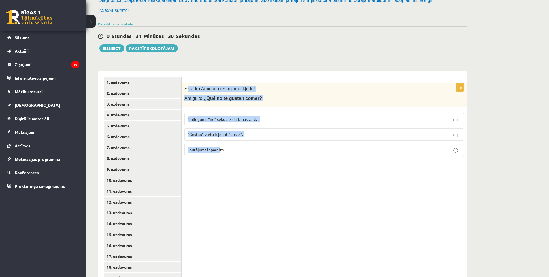
drag, startPoint x: 185, startPoint y: 87, endPoint x: 214, endPoint y: 129, distance: 50.6
click at [221, 145] on div "1p Skaidro Amiguito iespējamo kļūdu! Amiguito: ¿Qué no te gustan comer? Noliegu…" at bounding box center [323, 122] width 285 height 78
drag, startPoint x: 183, startPoint y: 84, endPoint x: 228, endPoint y: 147, distance: 77.1
click at [228, 147] on div "1p Skaidro Amiguito iespējamo kļūdu! Amiguito: ¿Qué no te gustan comer? Noliegu…" at bounding box center [323, 122] width 285 height 78
click at [295, 212] on div "1p Skaidro Amiguito iespējamo kļūdu! Amiguito: ¿Qué no te gustan comer? Noliegu…" at bounding box center [323, 240] width 285 height 338
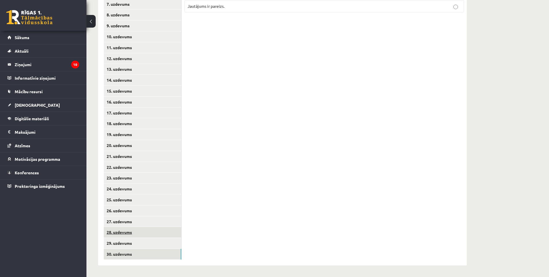
scroll to position [0, 0]
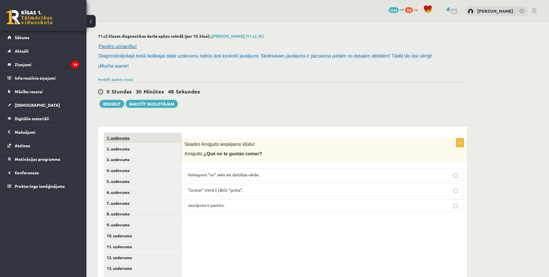
click at [119, 138] on link "1. uzdevums" at bounding box center [142, 138] width 77 height 11
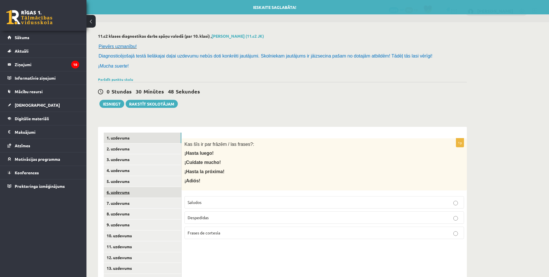
scroll to position [48, 0]
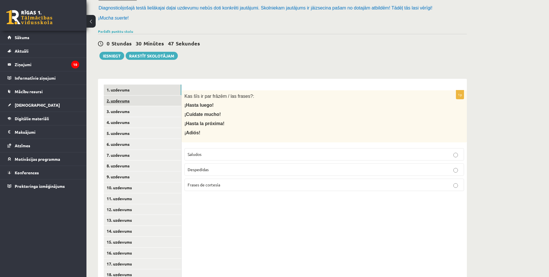
click at [119, 101] on link "2. uzdevums" at bounding box center [142, 101] width 77 height 11
click at [125, 113] on link "3. uzdevums" at bounding box center [142, 111] width 77 height 11
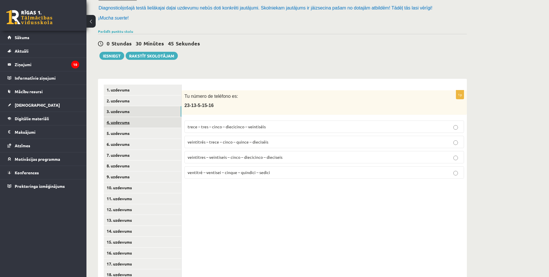
click at [126, 126] on link "4. uzdevums" at bounding box center [142, 122] width 77 height 11
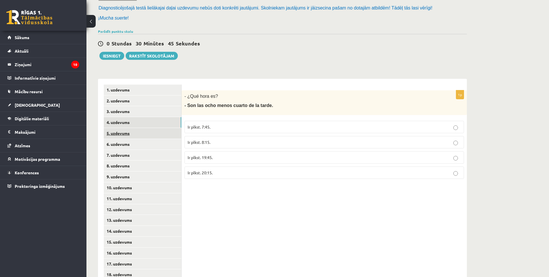
click at [130, 134] on link "5. uzdevums" at bounding box center [142, 133] width 77 height 11
click at [132, 145] on link "6. uzdevums" at bounding box center [142, 144] width 77 height 11
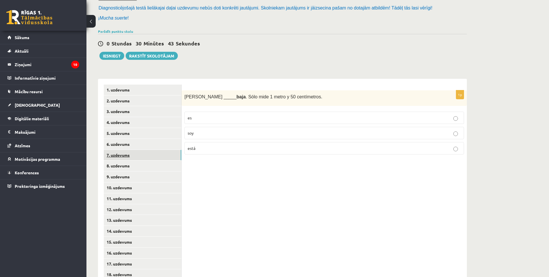
click at [134, 157] on link "7. uzdevums" at bounding box center [142, 155] width 77 height 11
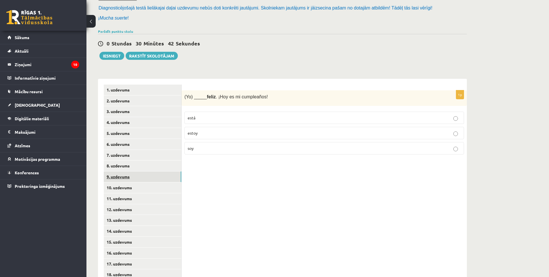
click at [135, 173] on link "9. uzdevums" at bounding box center [142, 177] width 77 height 11
click at [131, 166] on link "8. uzdevums" at bounding box center [142, 166] width 77 height 11
click at [134, 186] on link "10. uzdevums" at bounding box center [142, 188] width 77 height 11
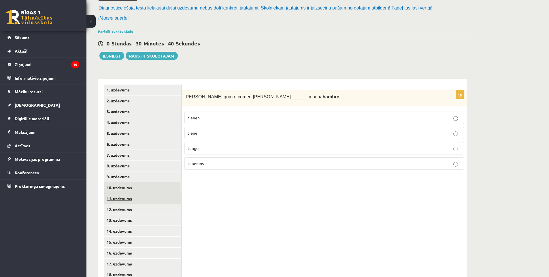
click at [136, 195] on link "11. uzdevums" at bounding box center [142, 199] width 77 height 11
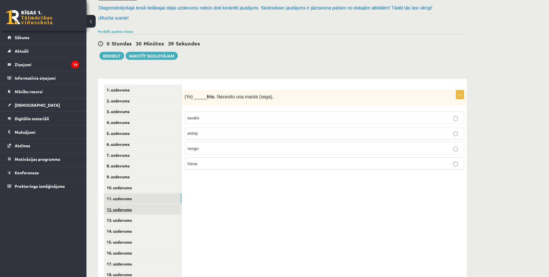
click at [135, 208] on link "12. uzdevums" at bounding box center [142, 209] width 77 height 11
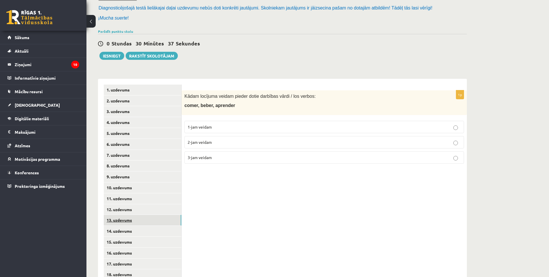
click at [136, 218] on link "13. uzdevums" at bounding box center [142, 220] width 77 height 11
click at [136, 231] on link "14. uzdevums" at bounding box center [142, 231] width 77 height 11
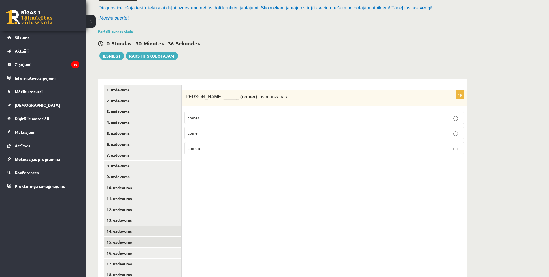
click at [137, 245] on link "15. uzdevums" at bounding box center [142, 242] width 77 height 11
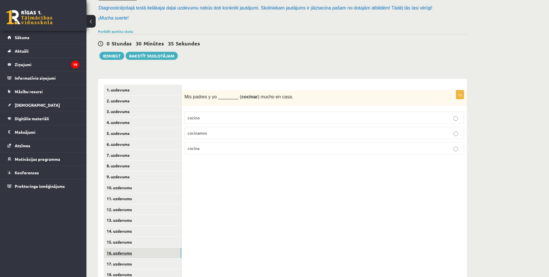
click at [139, 257] on link "16. uzdevums" at bounding box center [142, 253] width 77 height 11
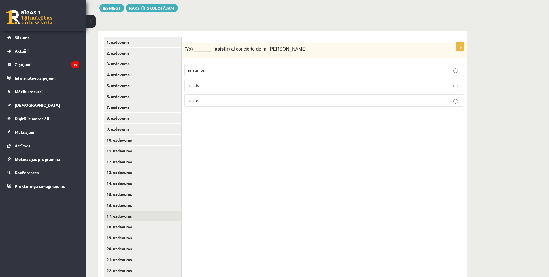
click at [129, 220] on link "17. uzdevums" at bounding box center [142, 216] width 77 height 11
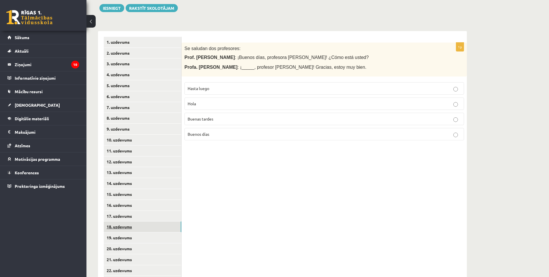
click at [130, 231] on link "18. uzdevums" at bounding box center [142, 227] width 77 height 11
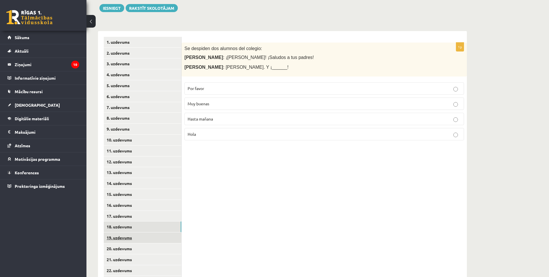
click at [131, 238] on link "19. uzdevums" at bounding box center [142, 238] width 77 height 11
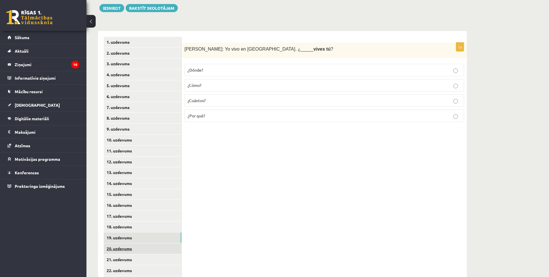
click at [132, 251] on link "20. uzdevums" at bounding box center [142, 249] width 77 height 11
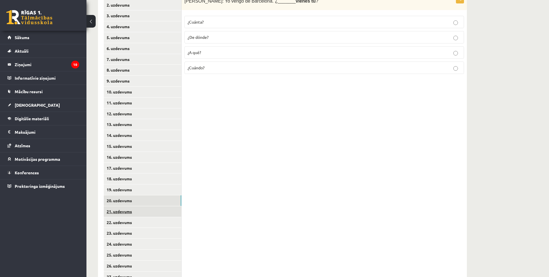
click at [131, 211] on link "21. uzdevums" at bounding box center [142, 211] width 77 height 11
click at [132, 223] on link "22. uzdevums" at bounding box center [142, 222] width 77 height 11
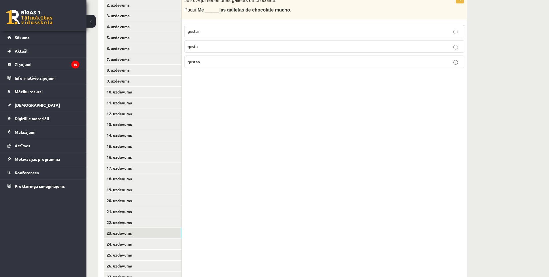
click at [131, 234] on link "23. uzdevums" at bounding box center [142, 233] width 77 height 11
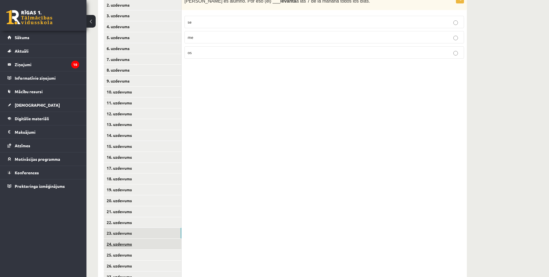
click at [131, 244] on link "24. uzdevums" at bounding box center [142, 244] width 77 height 11
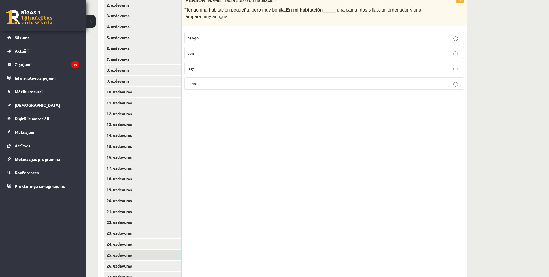
click at [131, 257] on link "25. uzdevums" at bounding box center [142, 255] width 77 height 11
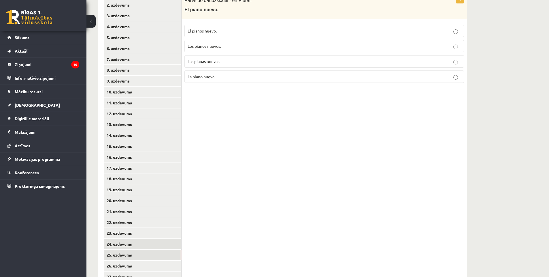
scroll to position [192, 0]
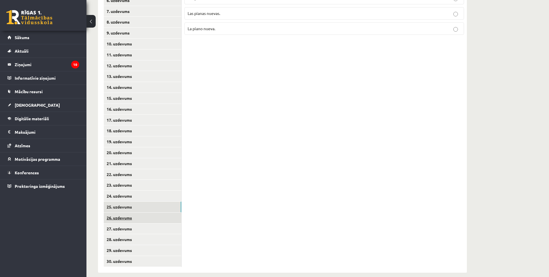
click at [129, 222] on link "26. uzdevums" at bounding box center [142, 218] width 77 height 11
click at [132, 226] on link "27. uzdevums" at bounding box center [142, 229] width 77 height 11
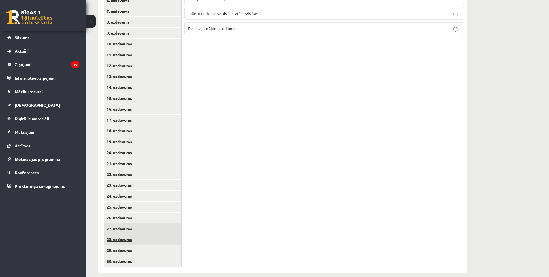
click at [134, 239] on link "28. uzdevums" at bounding box center [142, 239] width 77 height 11
click at [135, 249] on link "29. uzdevums" at bounding box center [142, 250] width 77 height 11
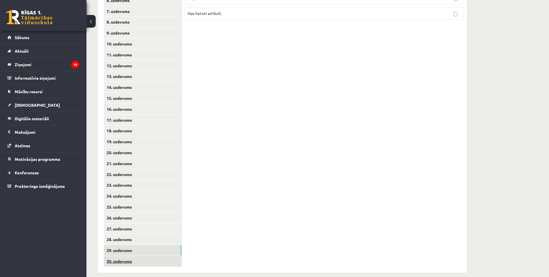
click at [138, 262] on link "30. uzdevums" at bounding box center [142, 261] width 77 height 11
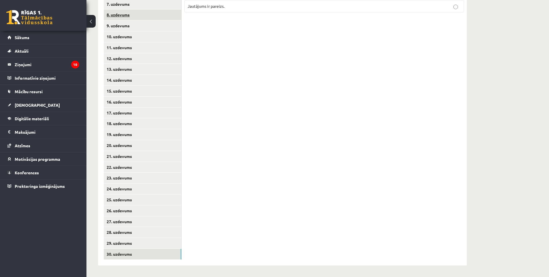
scroll to position [0, 0]
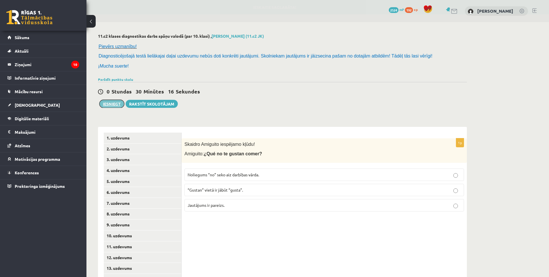
click at [117, 105] on button "Iesniegt" at bounding box center [111, 104] width 25 height 8
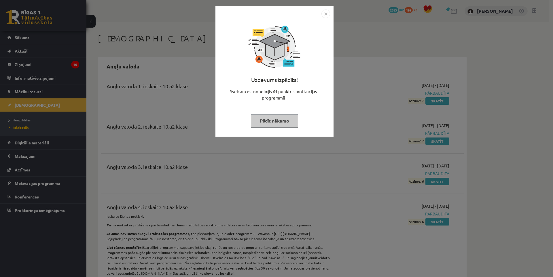
click at [326, 15] on img "Close" at bounding box center [325, 14] width 9 height 9
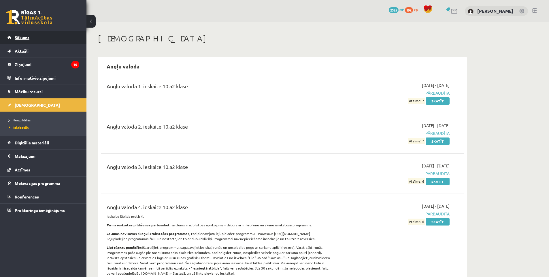
click at [54, 41] on link "Sākums" at bounding box center [43, 37] width 72 height 13
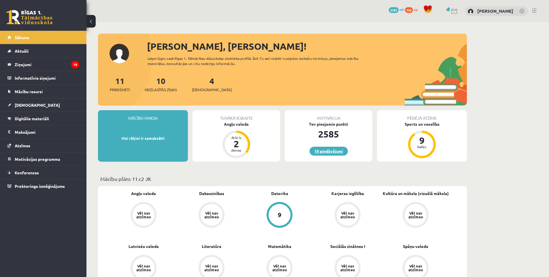
click at [335, 153] on link "10 piedāvājumi" at bounding box center [328, 151] width 38 height 9
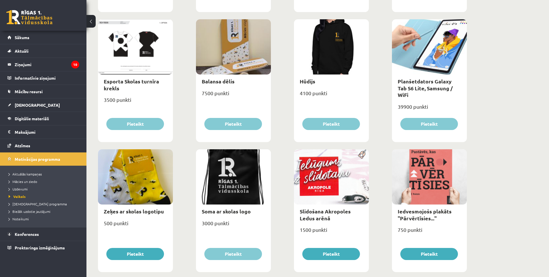
scroll to position [607, 0]
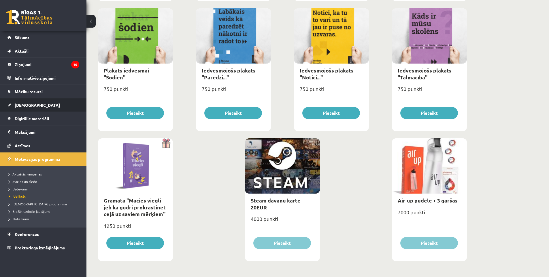
click at [30, 103] on span "[DEMOGRAPHIC_DATA]" at bounding box center [37, 105] width 45 height 5
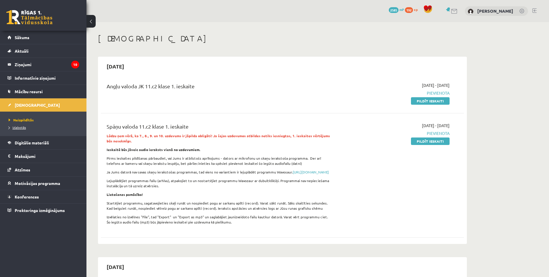
click at [24, 126] on span "Izlabotās" at bounding box center [17, 127] width 17 height 5
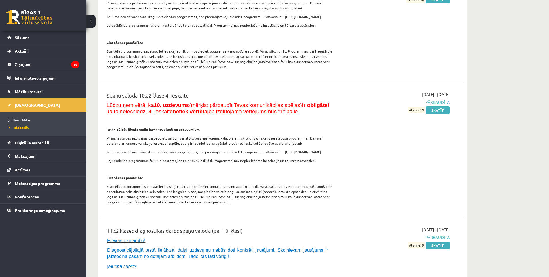
scroll to position [2832, 0]
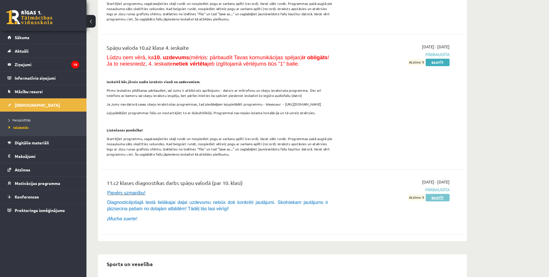
click at [437, 194] on link "Skatīt" at bounding box center [437, 197] width 24 height 7
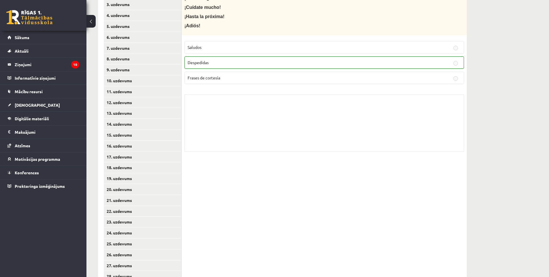
scroll to position [96, 0]
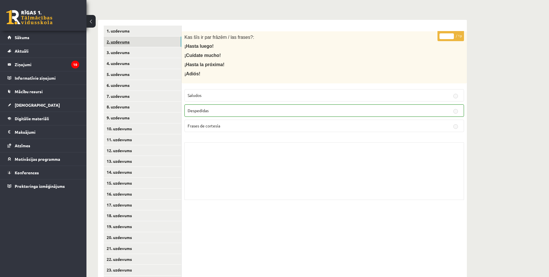
click at [117, 41] on link "2. uzdevums" at bounding box center [142, 42] width 77 height 11
click at [126, 50] on link "3. uzdevums" at bounding box center [142, 52] width 77 height 11
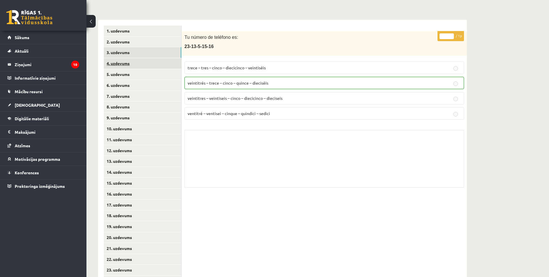
click at [132, 65] on link "4. uzdevums" at bounding box center [142, 63] width 77 height 11
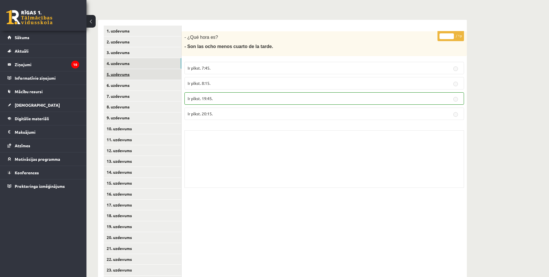
click at [134, 73] on link "5. uzdevums" at bounding box center [142, 74] width 77 height 11
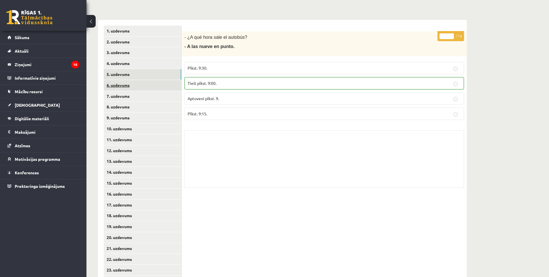
click at [137, 85] on link "6. uzdevums" at bounding box center [142, 85] width 77 height 11
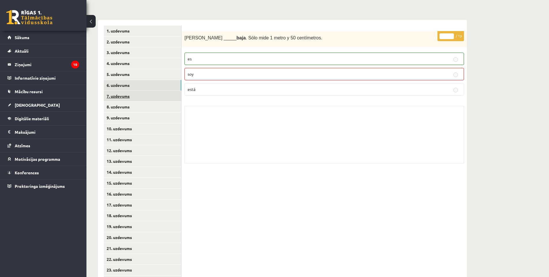
click at [140, 99] on link "7. uzdevums" at bounding box center [142, 96] width 77 height 11
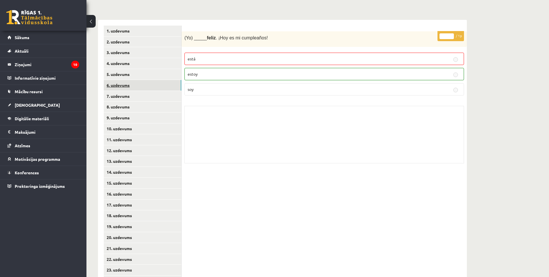
click at [136, 90] on link "6. uzdevums" at bounding box center [142, 85] width 77 height 11
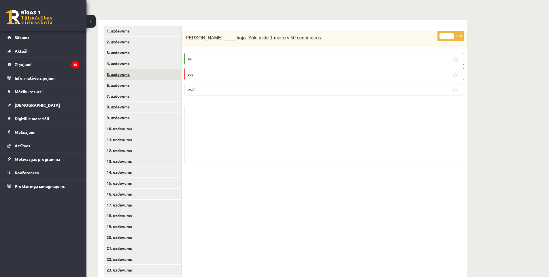
click at [134, 74] on link "5. uzdevums" at bounding box center [142, 74] width 77 height 11
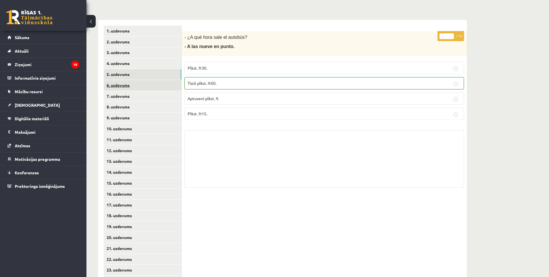
click at [140, 86] on link "6. uzdevums" at bounding box center [142, 85] width 77 height 11
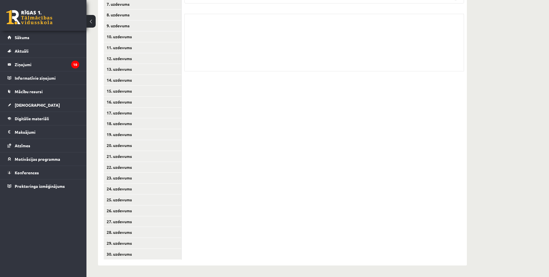
scroll to position [44, 0]
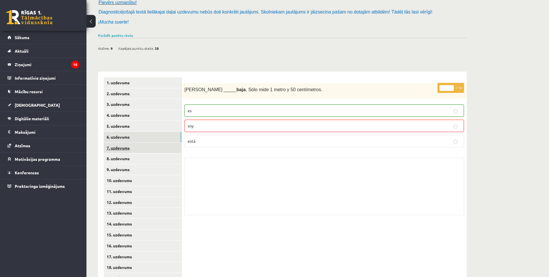
click at [158, 143] on link "7. uzdevums" at bounding box center [142, 148] width 77 height 11
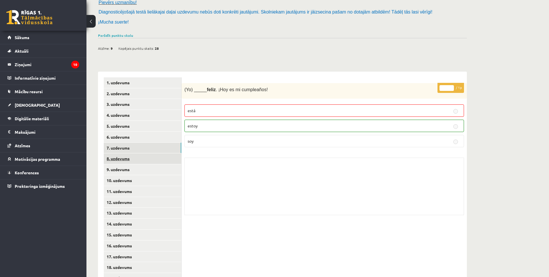
click at [134, 162] on link "8. uzdevums" at bounding box center [142, 158] width 77 height 11
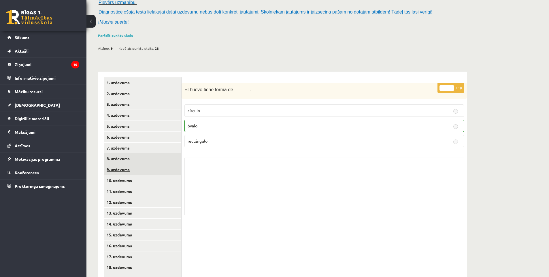
click at [137, 168] on link "9. uzdevums" at bounding box center [142, 169] width 77 height 11
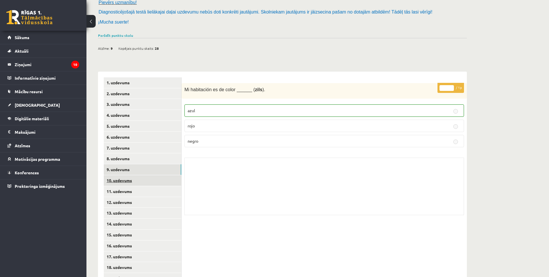
click at [138, 180] on link "10. uzdevums" at bounding box center [142, 180] width 77 height 11
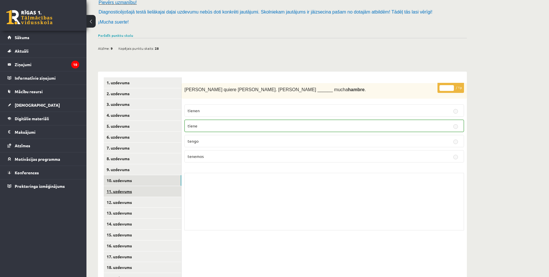
click at [144, 193] on link "11. uzdevums" at bounding box center [142, 191] width 77 height 11
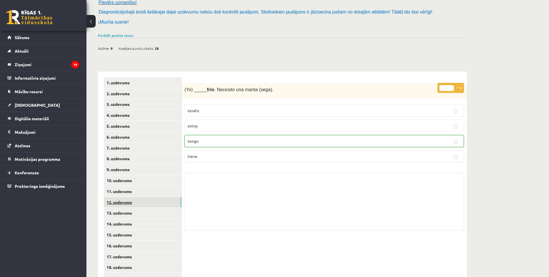
click at [144, 204] on link "12. uzdevums" at bounding box center [142, 202] width 77 height 11
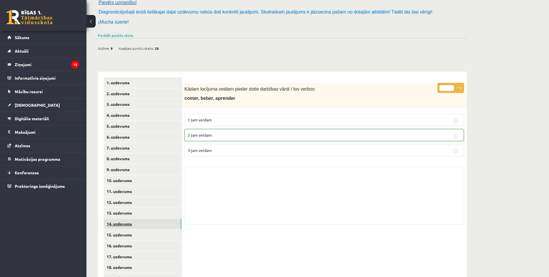
click at [146, 220] on link "14. uzdevums" at bounding box center [142, 224] width 77 height 11
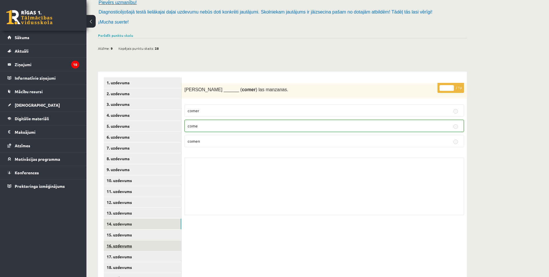
click at [152, 246] on link "16. uzdevums" at bounding box center [142, 246] width 77 height 11
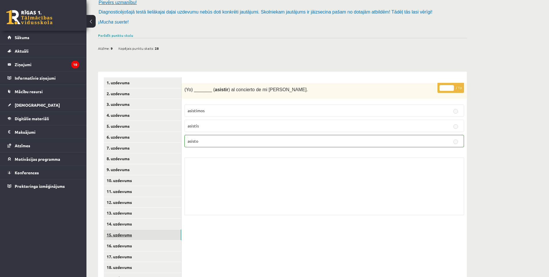
click at [151, 235] on link "15. uzdevums" at bounding box center [142, 235] width 77 height 11
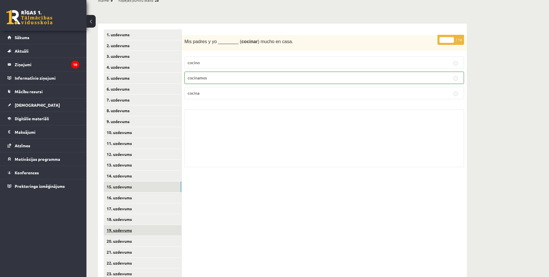
scroll to position [140, 0]
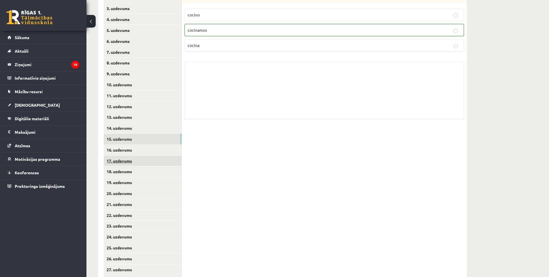
click at [137, 162] on link "17. uzdevums" at bounding box center [142, 161] width 77 height 11
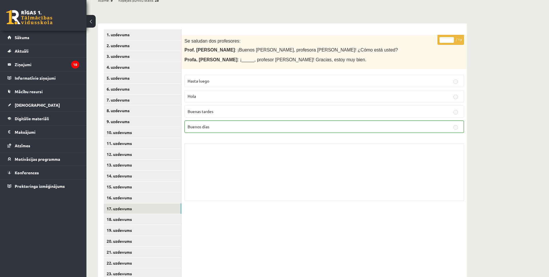
scroll to position [188, 0]
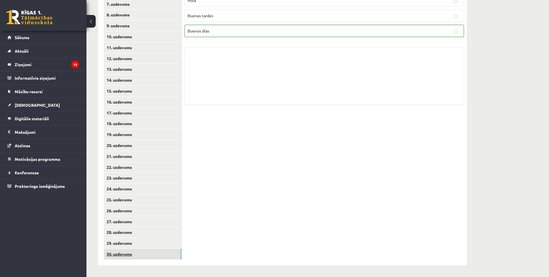
click at [128, 255] on link "30. uzdevums" at bounding box center [142, 254] width 77 height 11
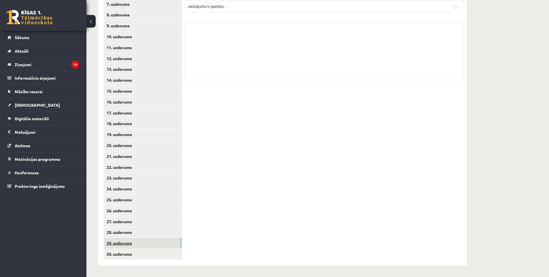
click at [129, 248] on link "29. uzdevums" at bounding box center [142, 243] width 77 height 11
click at [134, 236] on link "28. uzdevums" at bounding box center [142, 232] width 77 height 11
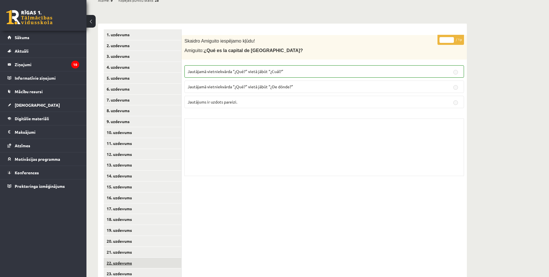
scroll to position [140, 0]
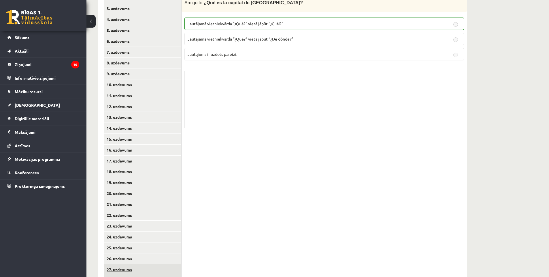
click at [134, 265] on link "27. uzdevums" at bounding box center [142, 270] width 77 height 11
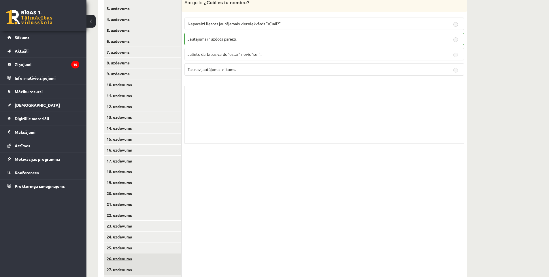
click at [129, 256] on link "26. uzdevums" at bounding box center [142, 259] width 77 height 11
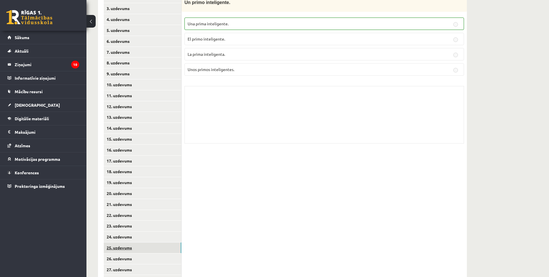
click at [130, 250] on link "25. uzdevums" at bounding box center [142, 248] width 77 height 11
click at [130, 241] on link "24. uzdevums" at bounding box center [142, 237] width 77 height 11
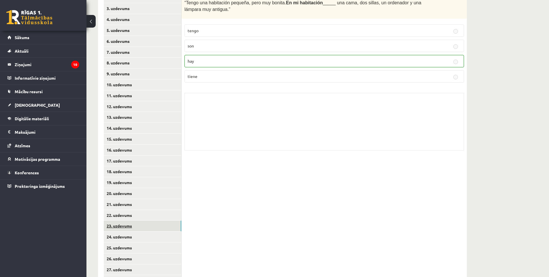
click at [132, 228] on link "23. uzdevums" at bounding box center [142, 226] width 77 height 11
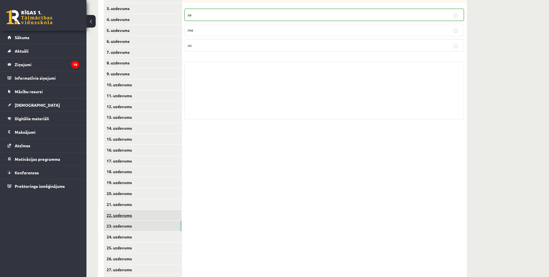
click at [132, 220] on link "22. uzdevums" at bounding box center [142, 215] width 77 height 11
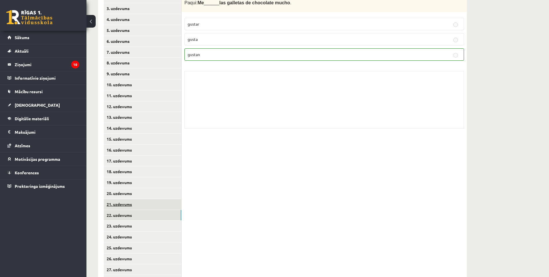
click at [132, 207] on link "21. uzdevums" at bounding box center [142, 204] width 77 height 11
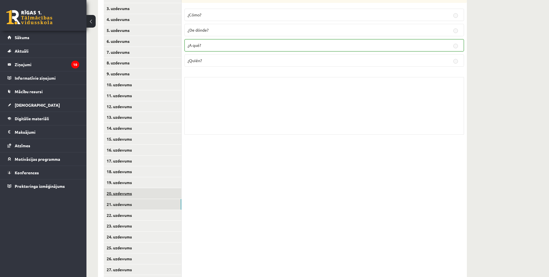
click at [134, 196] on link "20. uzdevums" at bounding box center [142, 193] width 77 height 11
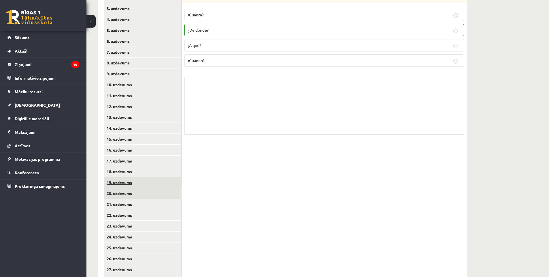
click at [137, 184] on link "19. uzdevums" at bounding box center [142, 182] width 77 height 11
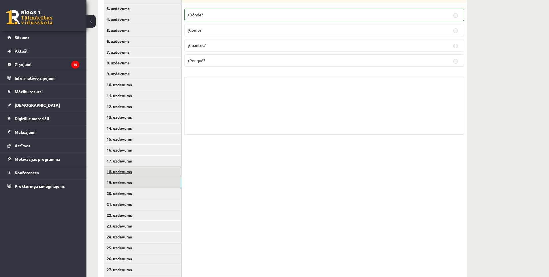
click at [139, 175] on link "18. uzdevums" at bounding box center [142, 171] width 77 height 11
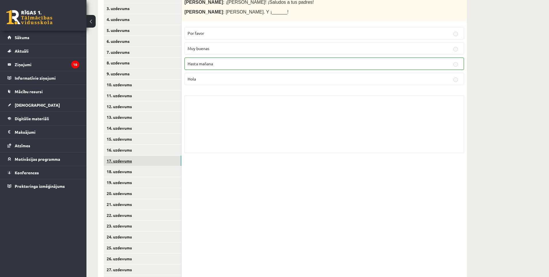
click at [139, 163] on link "17. uzdevums" at bounding box center [142, 161] width 77 height 11
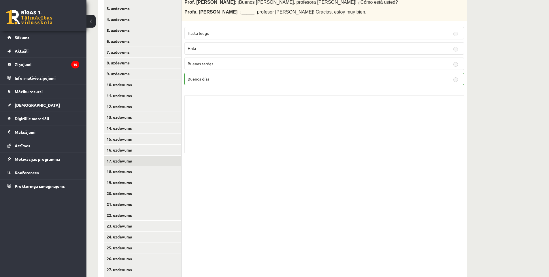
click at [141, 164] on link "17. uzdevums" at bounding box center [142, 161] width 77 height 11
click at [140, 153] on link "16. uzdevums" at bounding box center [142, 150] width 77 height 11
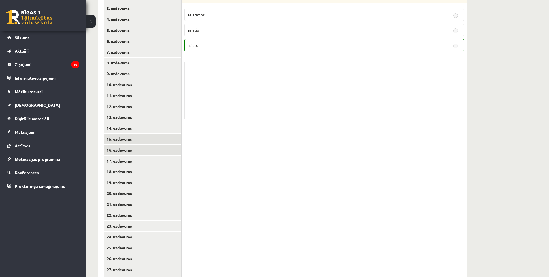
click at [141, 143] on link "15. uzdevums" at bounding box center [142, 139] width 77 height 11
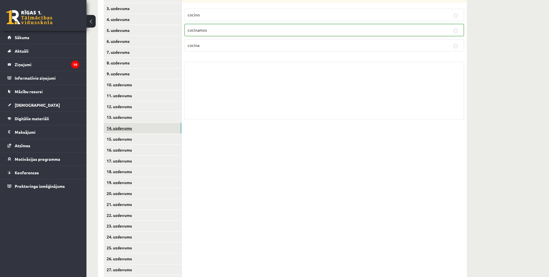
click at [144, 130] on link "14. uzdevums" at bounding box center [142, 128] width 77 height 11
click at [139, 117] on link "13. uzdevums" at bounding box center [142, 117] width 77 height 11
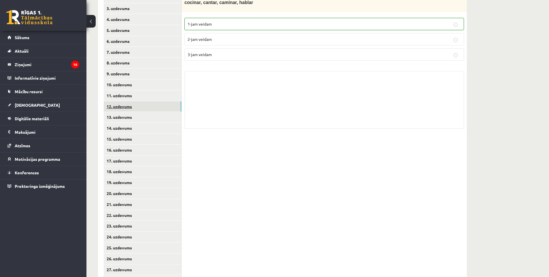
click at [141, 104] on link "12. uzdevums" at bounding box center [142, 106] width 77 height 11
click at [143, 94] on link "11. uzdevums" at bounding box center [142, 95] width 77 height 11
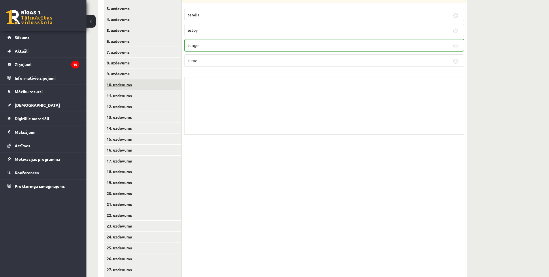
click at [145, 87] on link "10. uzdevums" at bounding box center [142, 84] width 77 height 11
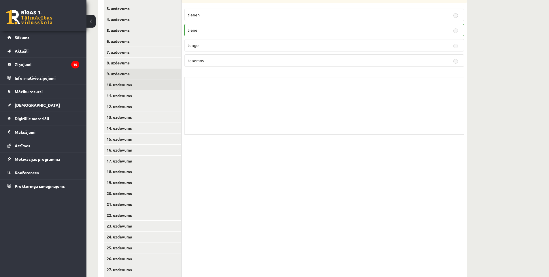
click at [146, 71] on link "9. uzdevums" at bounding box center [142, 74] width 77 height 11
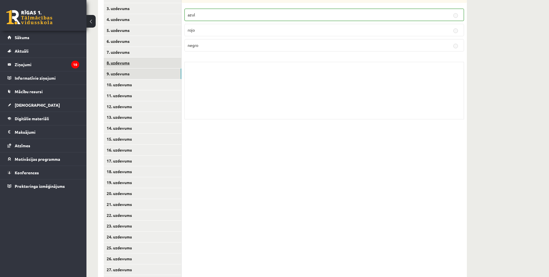
click at [145, 64] on link "8. uzdevums" at bounding box center [142, 63] width 77 height 11
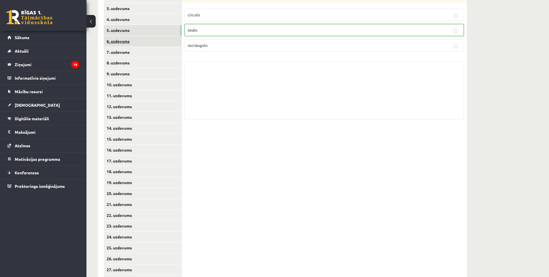
click at [139, 43] on link "6. uzdevums" at bounding box center [142, 41] width 77 height 11
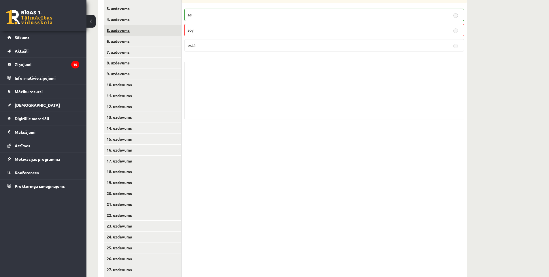
click at [137, 30] on link "5. uzdevums" at bounding box center [142, 30] width 77 height 11
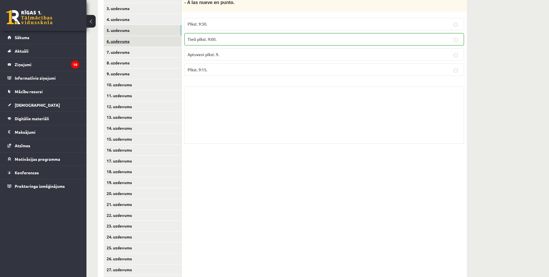
click at [134, 39] on link "6. uzdevums" at bounding box center [142, 41] width 77 height 11
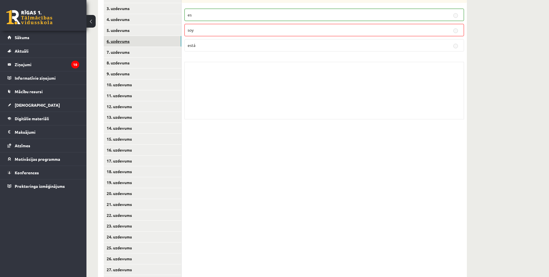
scroll to position [92, 0]
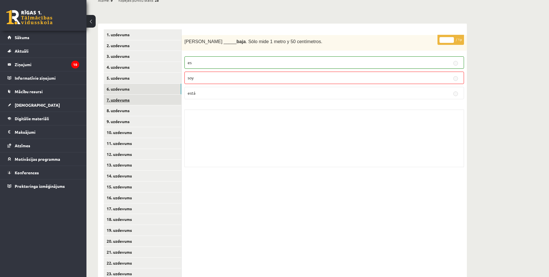
click at [139, 97] on link "7. uzdevums" at bounding box center [142, 100] width 77 height 11
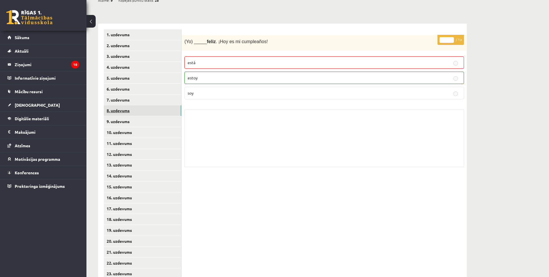
click at [138, 111] on link "8. uzdevums" at bounding box center [142, 110] width 77 height 11
click at [141, 126] on link "9. uzdevums" at bounding box center [142, 121] width 77 height 11
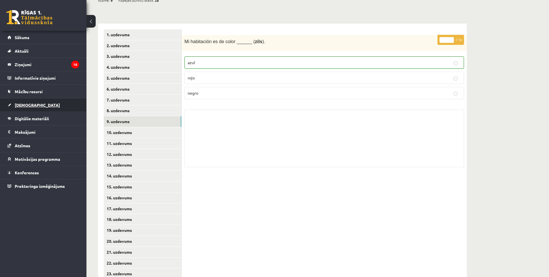
click at [41, 100] on link "[DEMOGRAPHIC_DATA]" at bounding box center [43, 104] width 72 height 13
